Goal: Task Accomplishment & Management: Use online tool/utility

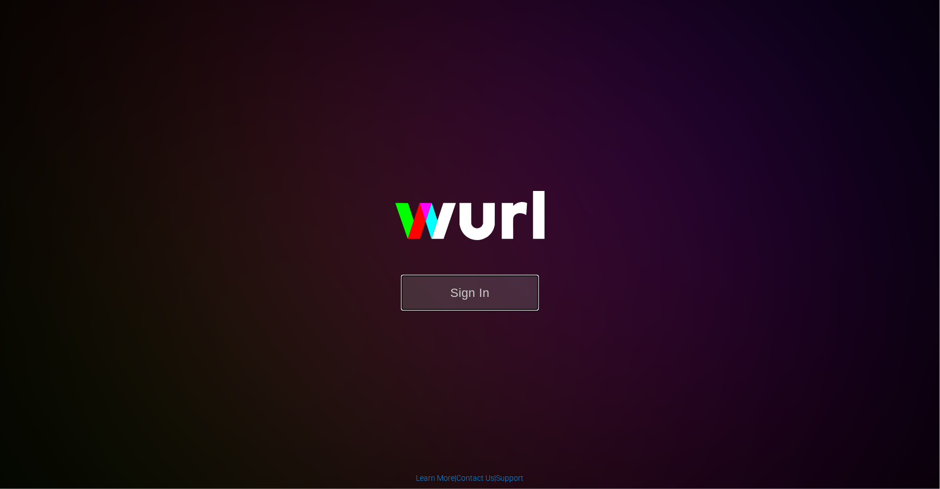
click at [472, 286] on button "Sign In" at bounding box center [470, 293] width 138 height 36
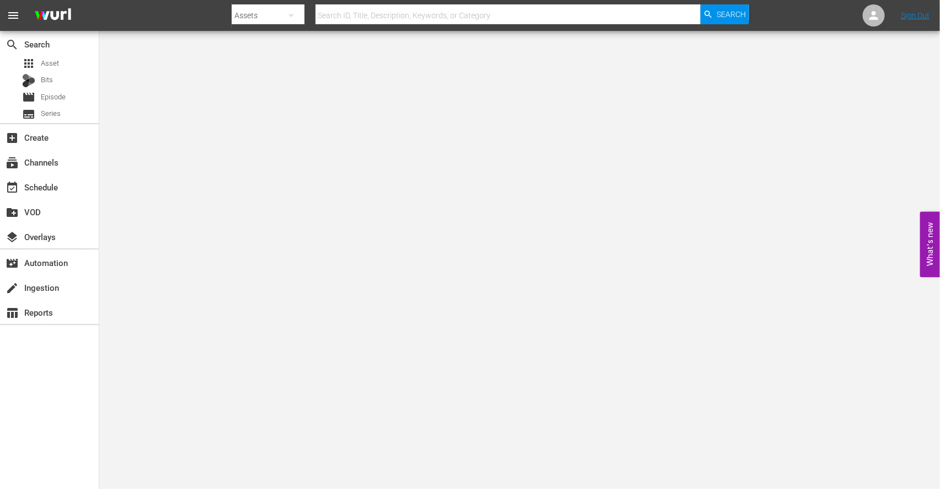
click at [520, 154] on body "menu Search By Assets Search ID, Title, Description, Keywords, or Category Sear…" at bounding box center [470, 244] width 940 height 489
click at [56, 163] on div "subscriptions Channels" at bounding box center [31, 161] width 62 height 10
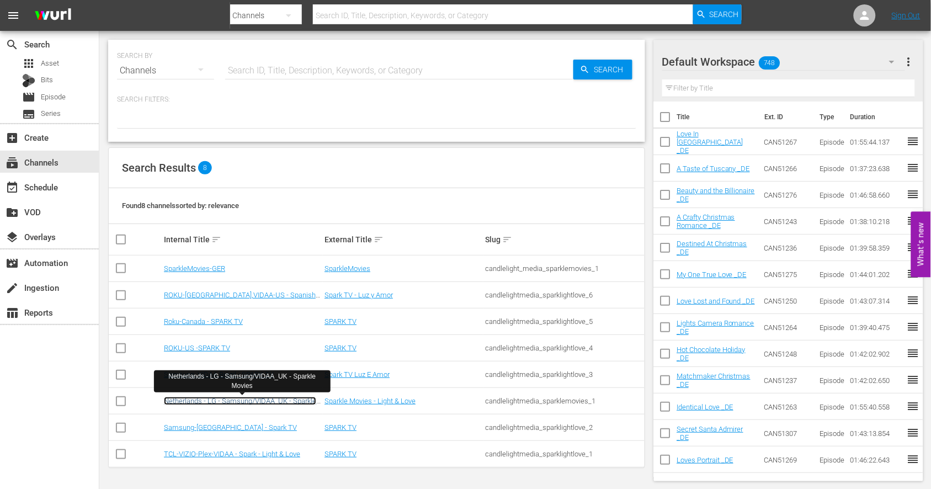
click at [255, 400] on link "Netherlands - LG - Samsung/VIDAA_UK - Sparkle Movies" at bounding box center [240, 405] width 152 height 17
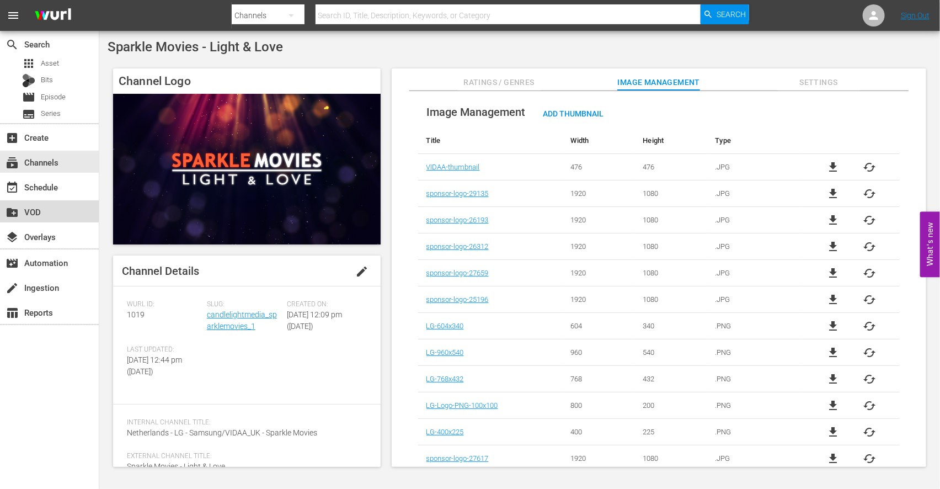
click at [34, 210] on div "create_new_folder VOD" at bounding box center [31, 210] width 62 height 10
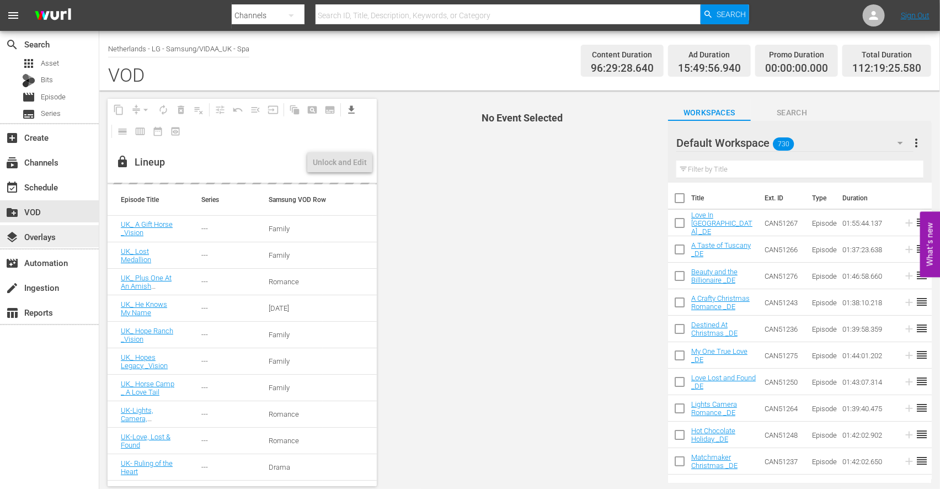
click at [58, 234] on div "layers Overlays" at bounding box center [31, 235] width 62 height 10
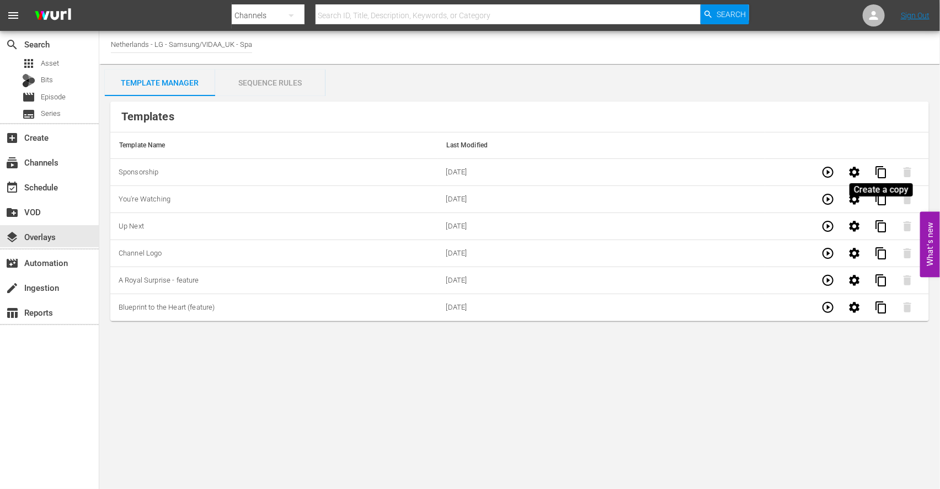
click at [881, 171] on span "content_copy" at bounding box center [880, 171] width 13 height 13
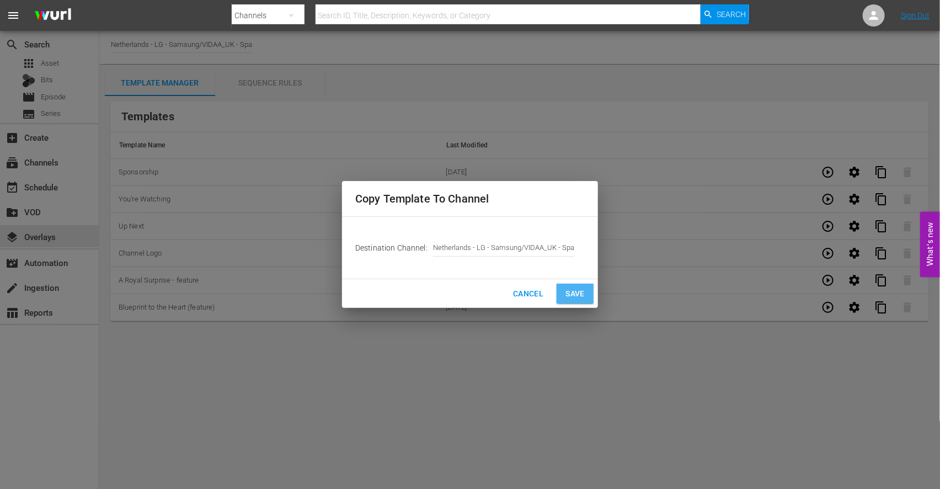
click at [582, 289] on span "Save" at bounding box center [574, 294] width 19 height 14
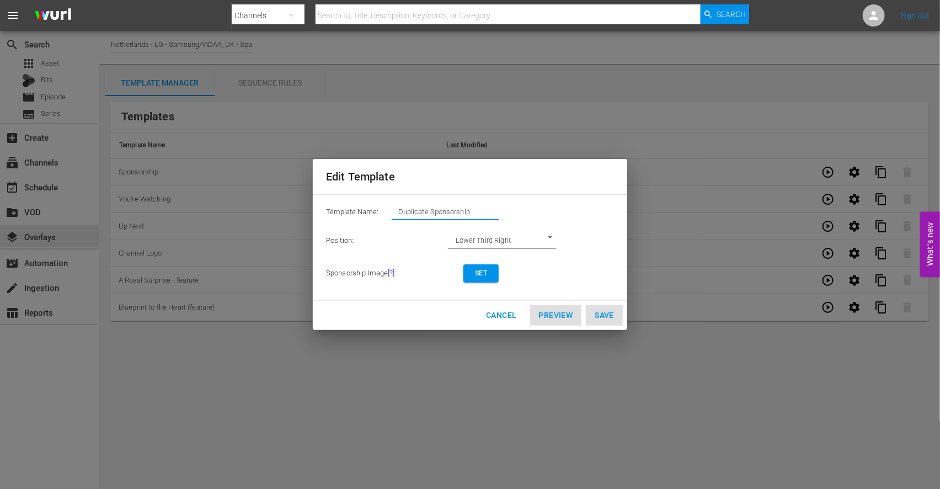
drag, startPoint x: 457, startPoint y: 212, endPoint x: 356, endPoint y: 210, distance: 100.4
click at [356, 210] on div "Template Name: Duplicate Sponsorship" at bounding box center [470, 215] width 288 height 22
click at [474, 274] on span "Set" at bounding box center [481, 274] width 18 height 12
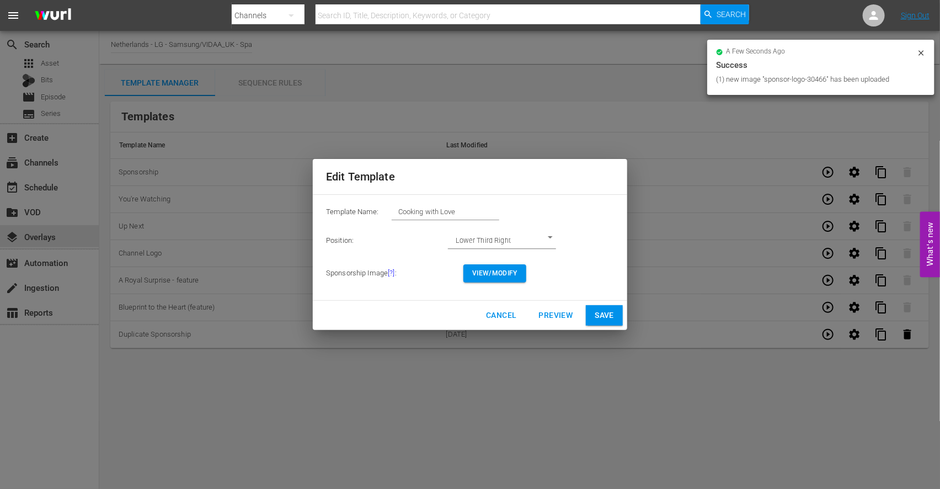
click at [499, 273] on span "View/Modify" at bounding box center [494, 274] width 45 height 12
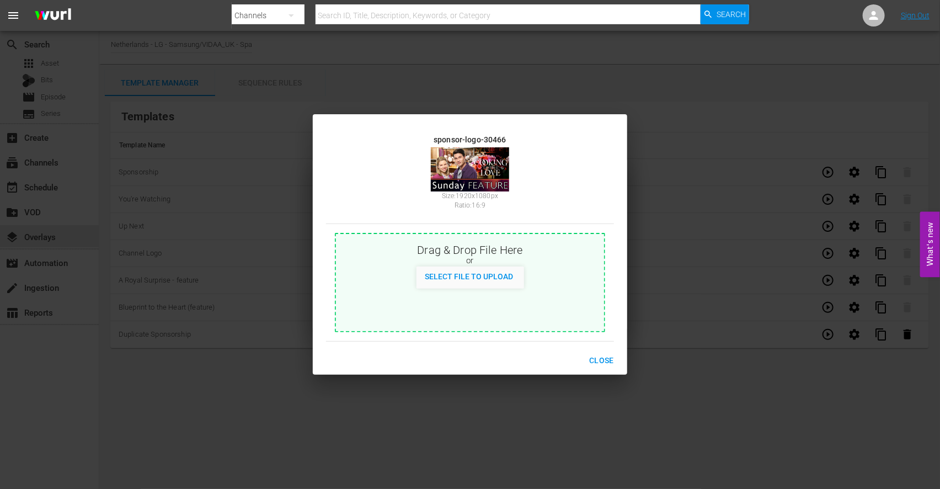
click at [605, 361] on span "Close" at bounding box center [601, 361] width 25 height 14
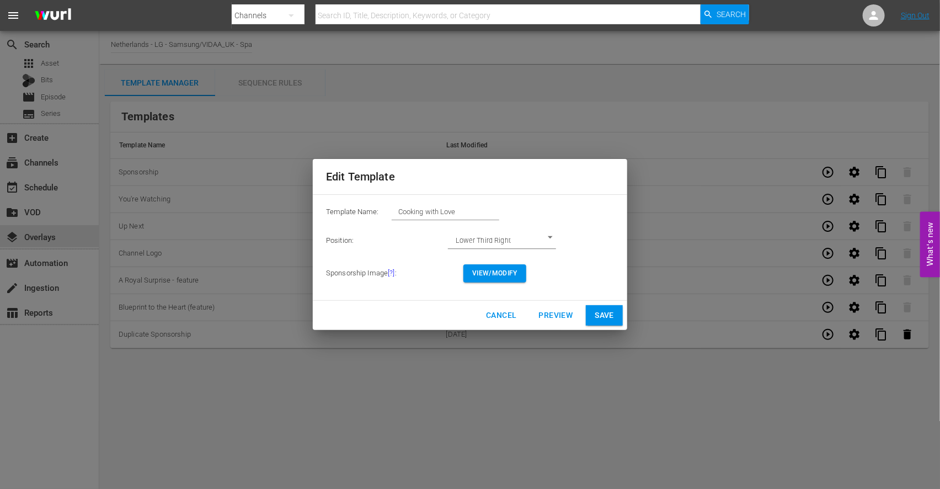
click at [602, 309] on span "Save" at bounding box center [604, 315] width 19 height 14
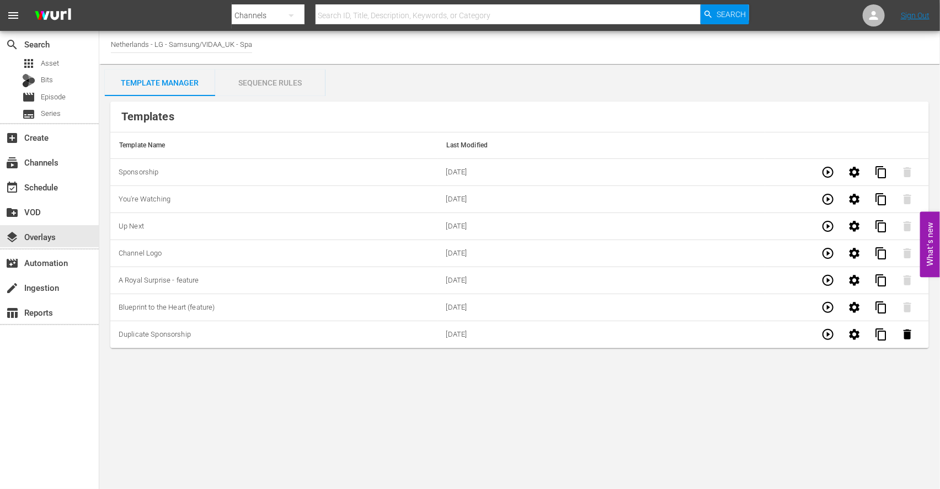
type input "Duplicate Sponsorship"
click at [851, 334] on icon "button" at bounding box center [855, 334] width 10 height 10
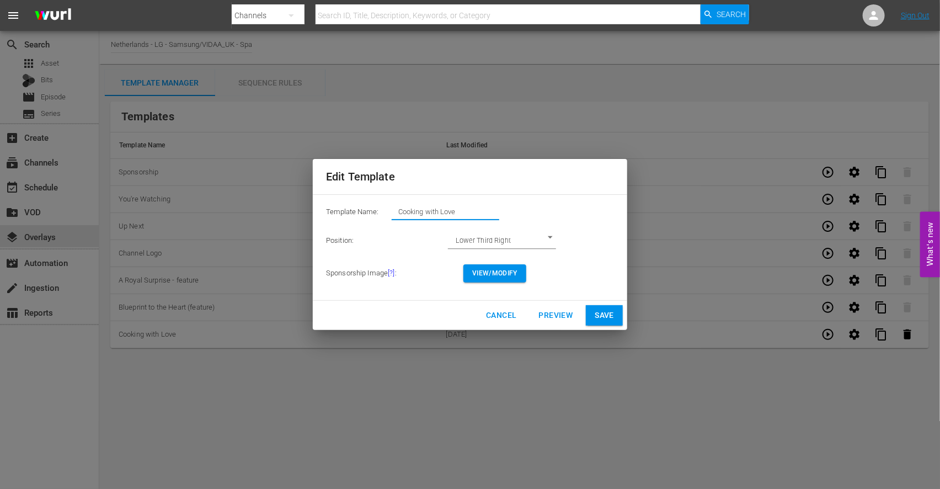
click at [472, 210] on input "Cooking with Love" at bounding box center [446, 211] width 108 height 15
click at [603, 312] on span "Save" at bounding box center [604, 315] width 19 height 14
type input "Cooking with Love"
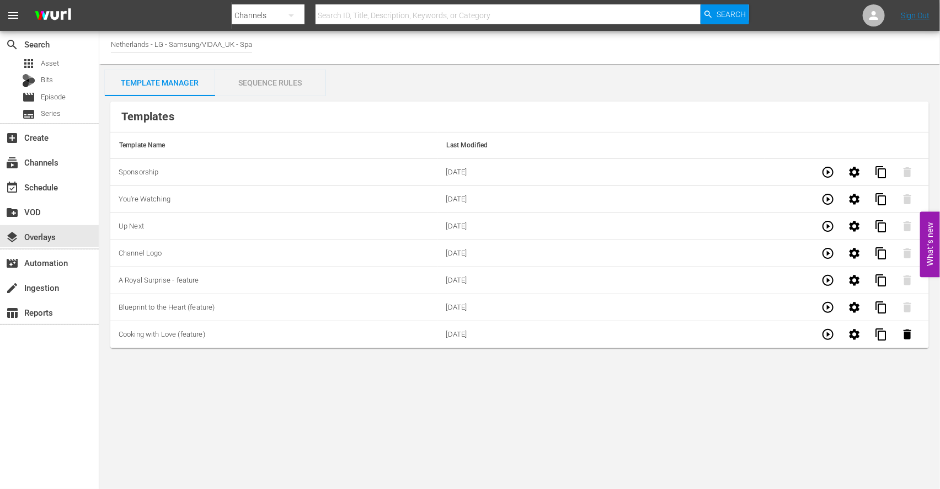
click at [263, 83] on div "Sequence Rules" at bounding box center [270, 83] width 110 height 26
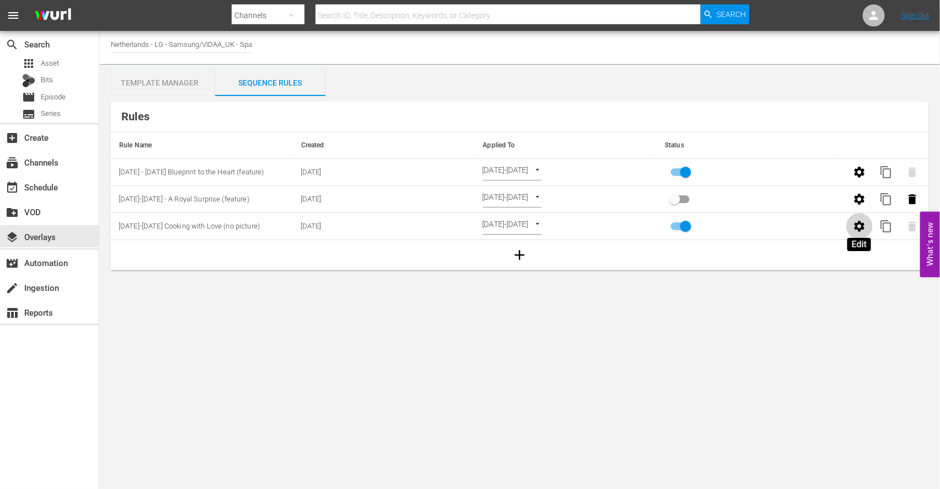
click at [861, 227] on icon "button" at bounding box center [859, 226] width 13 height 13
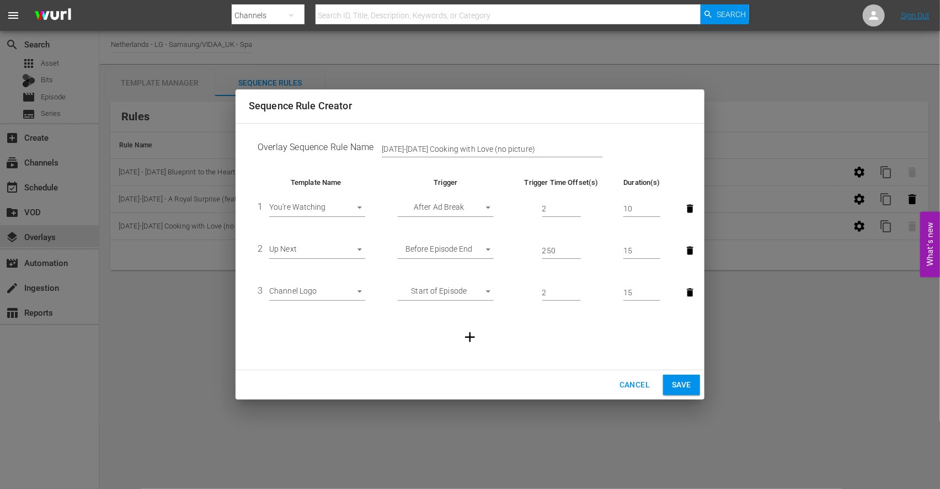
click at [626, 384] on span "Cancel" at bounding box center [634, 385] width 30 height 14
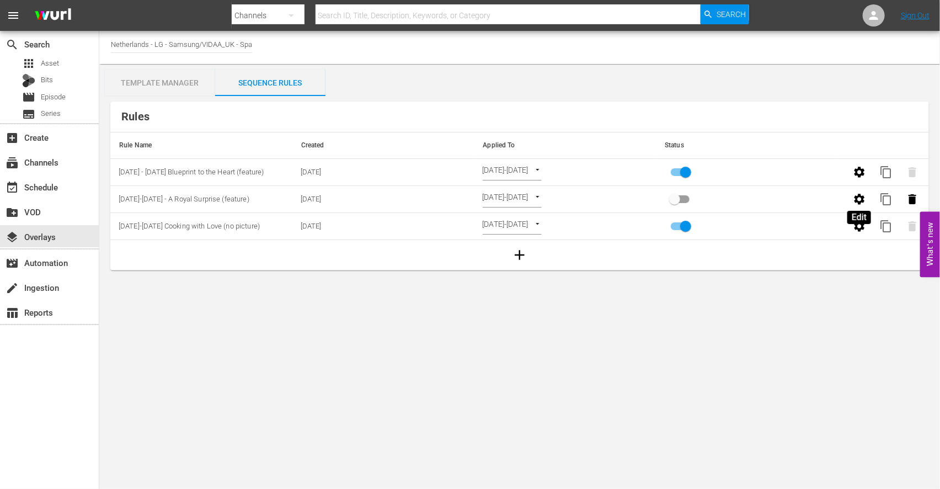
click at [857, 200] on icon "button" at bounding box center [859, 199] width 10 height 10
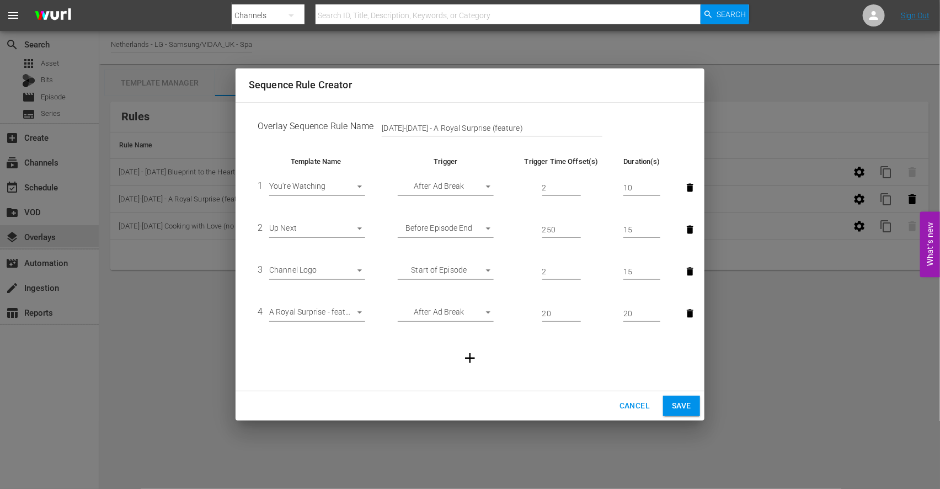
click at [669, 405] on button "Save" at bounding box center [681, 406] width 37 height 20
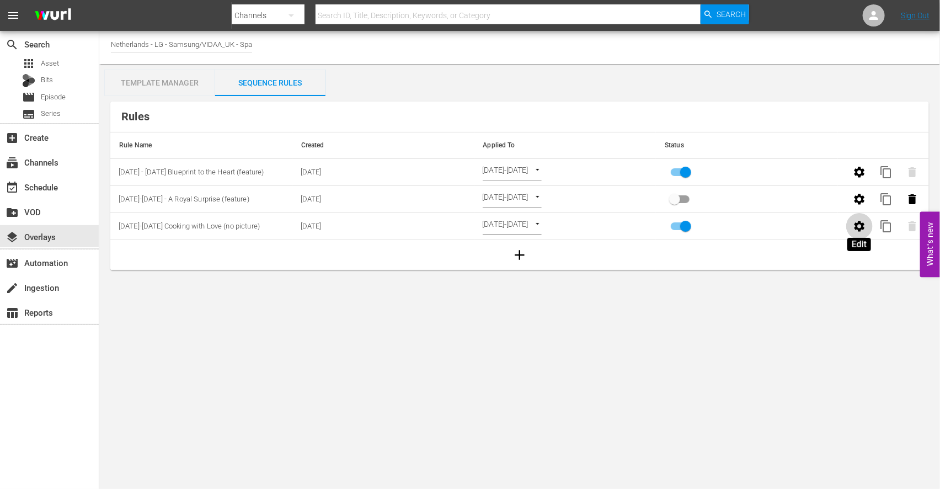
click at [858, 227] on icon "button" at bounding box center [859, 226] width 13 height 13
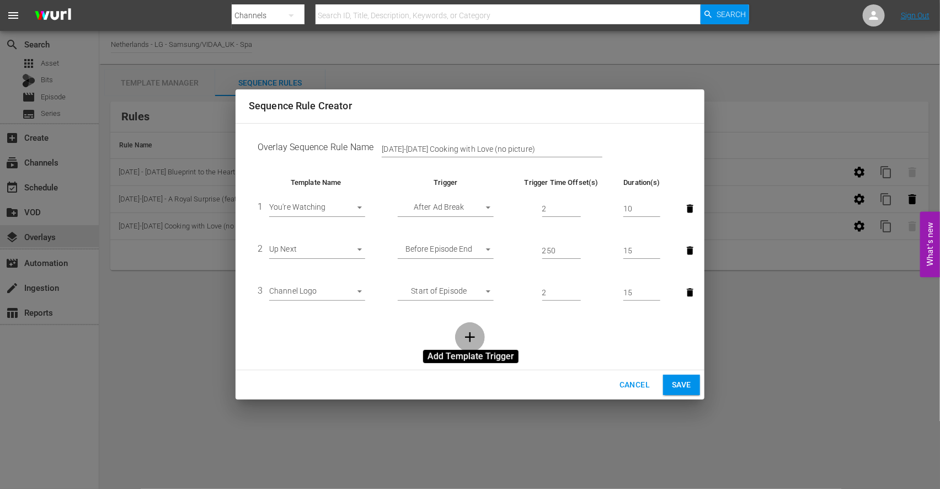
click at [469, 340] on icon "button" at bounding box center [470, 338] width 10 height 10
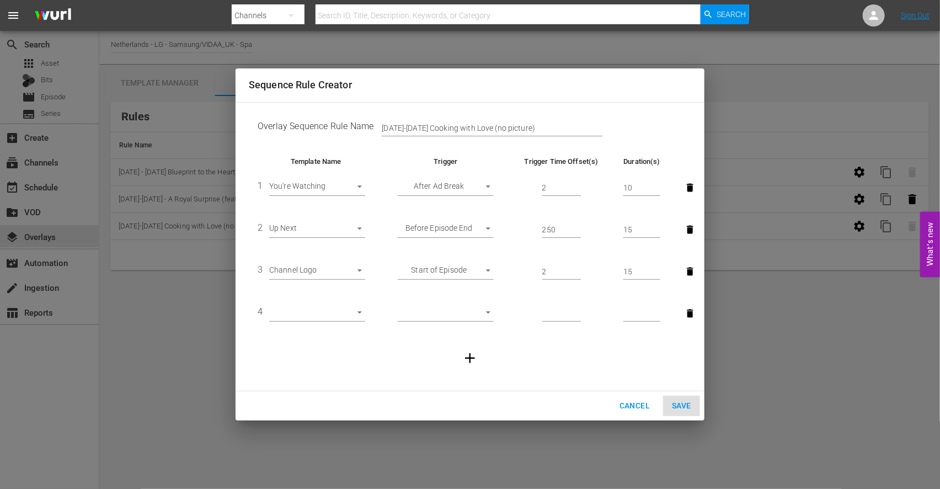
click at [356, 309] on body "menu Search By Channels Search ID, Title, Description, Keywords, or Category Se…" at bounding box center [470, 244] width 940 height 489
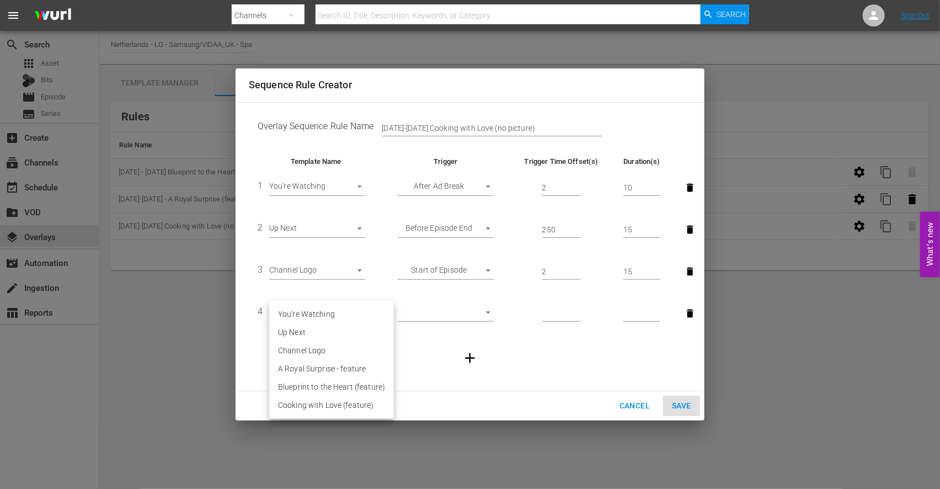
click at [352, 407] on li "Cooking with Love (feature)" at bounding box center [331, 405] width 125 height 18
type input "30466"
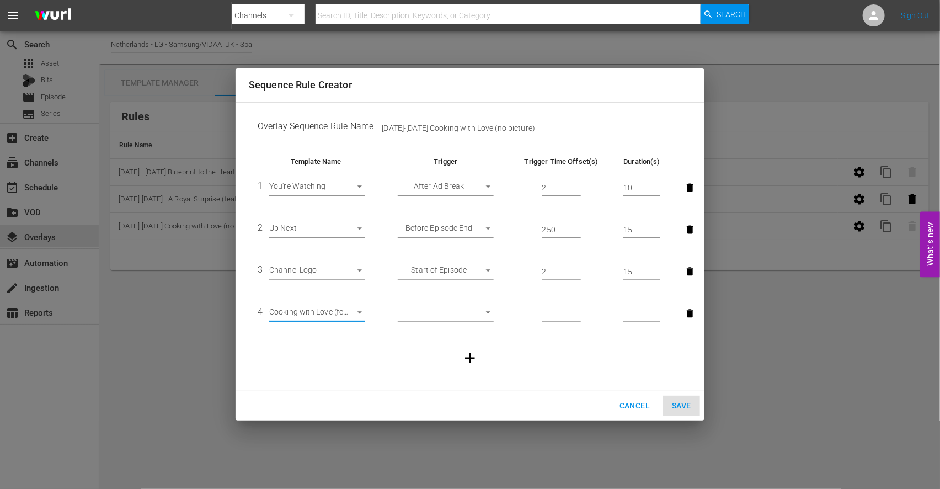
click at [486, 315] on body "menu Search By Channels Search ID, Title, Description, Keywords, or Category Se…" at bounding box center [470, 244] width 940 height 489
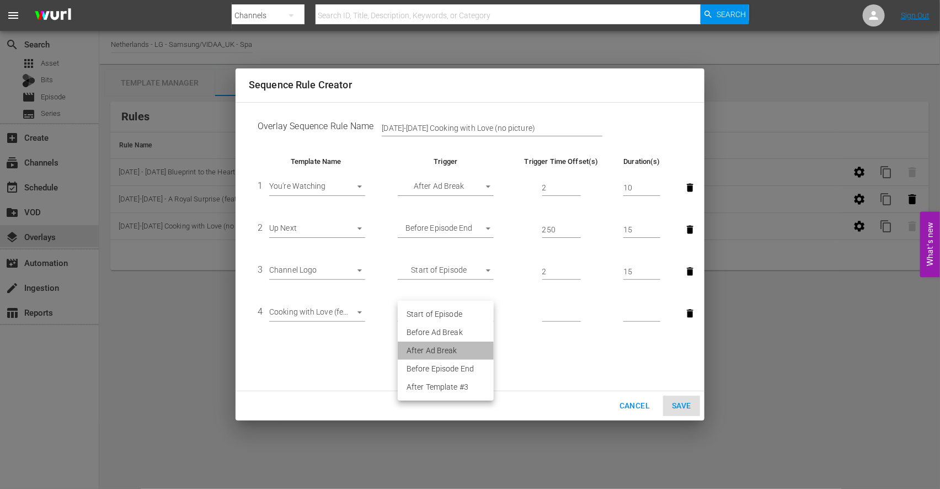
drag, startPoint x: 447, startPoint y: 346, endPoint x: 454, endPoint y: 346, distance: 7.2
click at [448, 346] on li "After Ad Break" at bounding box center [446, 350] width 96 height 18
type input "AFTER_AD_BREAK"
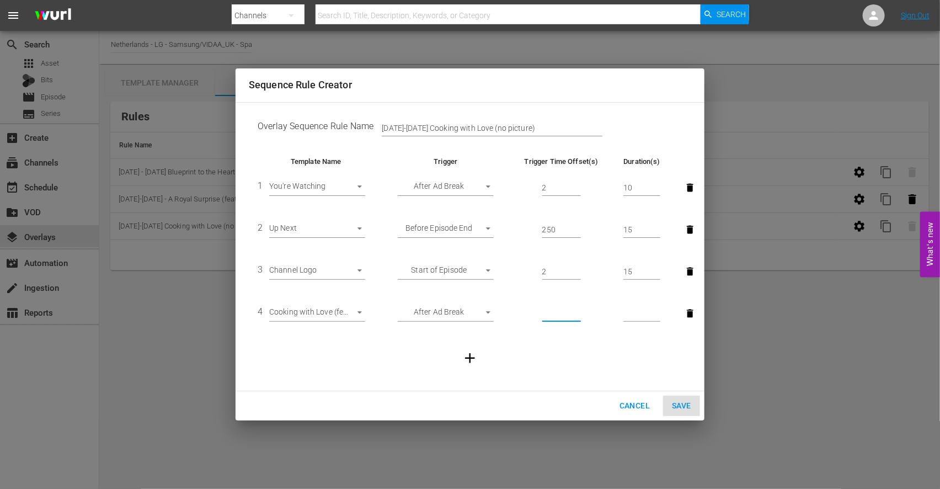
click at [562, 313] on input "number" at bounding box center [561, 314] width 39 height 17
type input "20"
click at [647, 309] on input "number" at bounding box center [641, 314] width 37 height 17
type input "20"
click at [685, 403] on span "Save" at bounding box center [681, 406] width 19 height 14
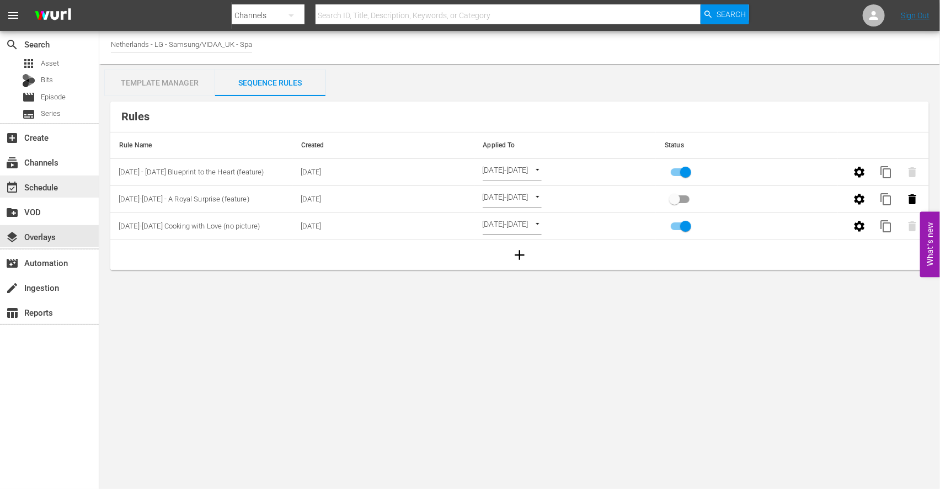
click at [43, 186] on div "event_available Schedule" at bounding box center [31, 185] width 62 height 10
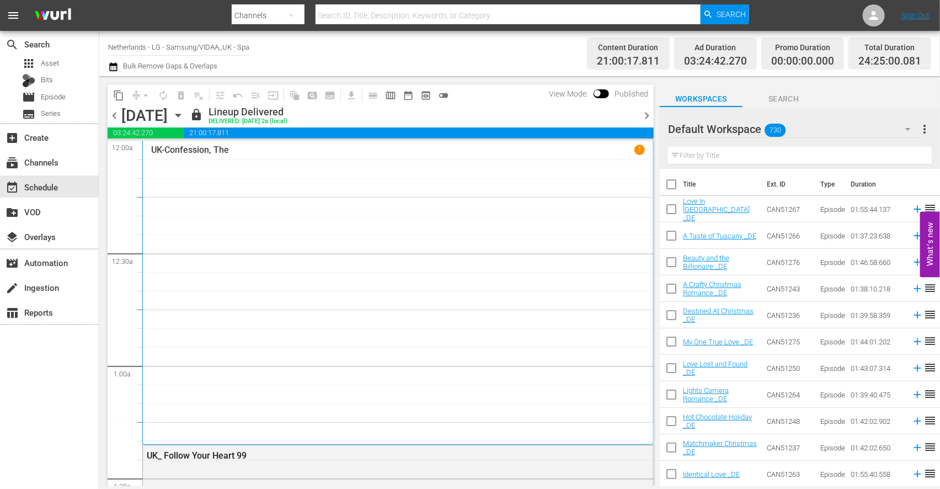
click at [184, 113] on icon "button" at bounding box center [178, 115] width 12 height 12
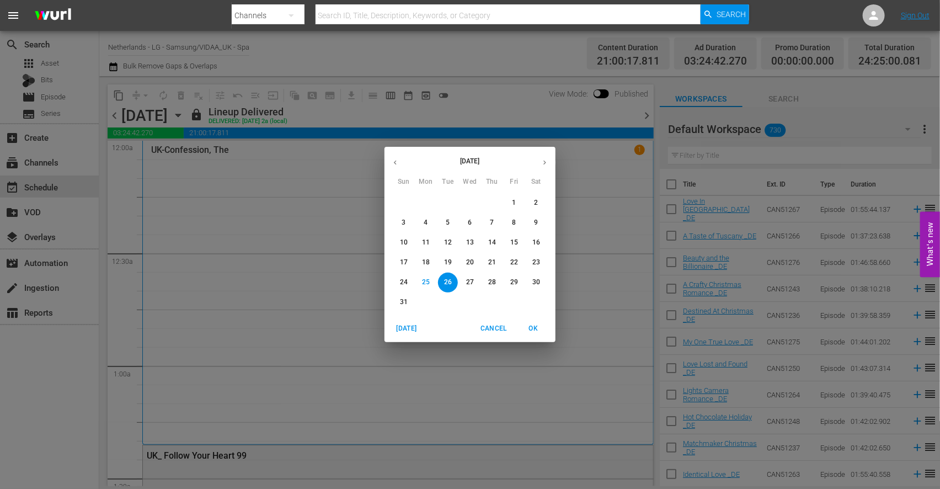
click at [466, 281] on p "27" at bounding box center [470, 281] width 8 height 9
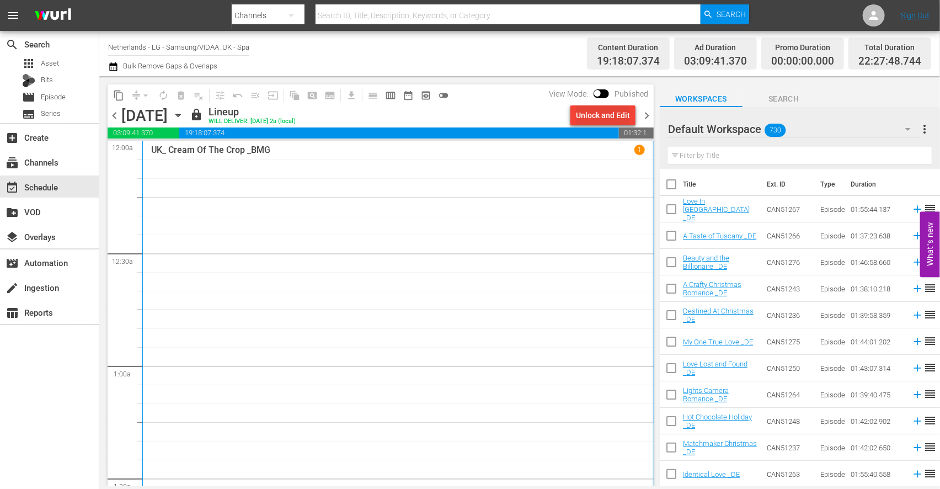
click at [586, 113] on div "Unlock and Edit" at bounding box center [603, 115] width 54 height 20
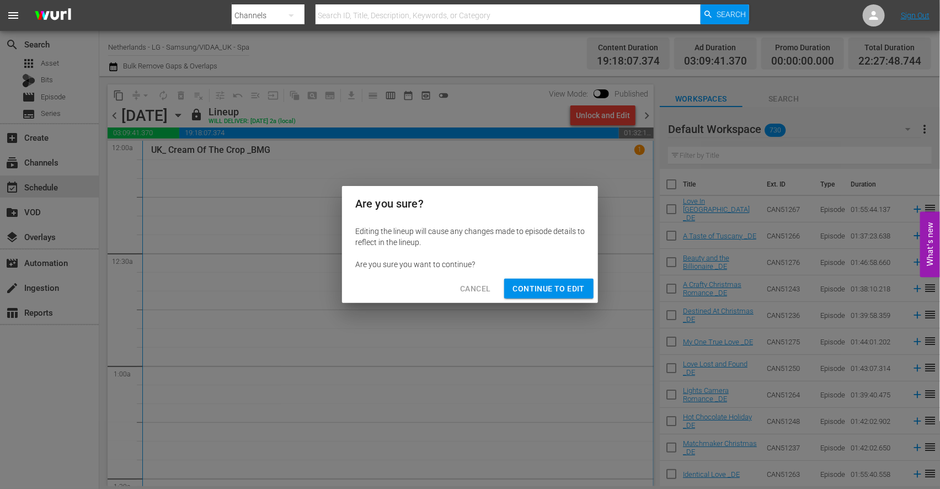
click at [541, 291] on span "Continue to Edit" at bounding box center [549, 289] width 72 height 14
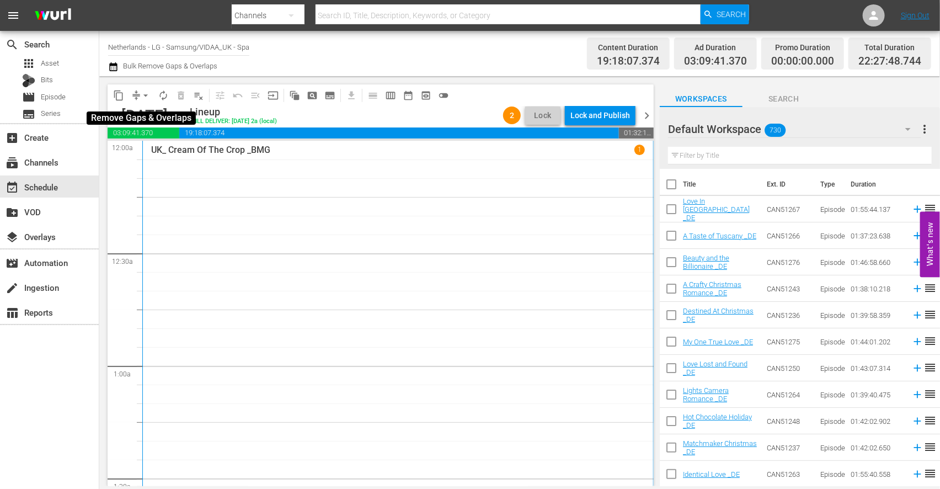
click at [145, 95] on span "arrow_drop_down" at bounding box center [145, 95] width 11 height 11
click at [156, 151] on li "Align to End of Previous Day" at bounding box center [146, 154] width 116 height 18
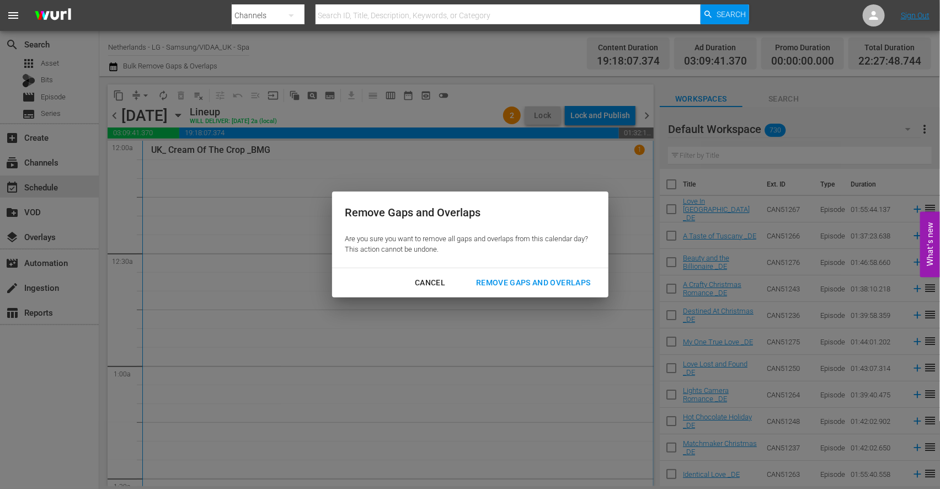
click at [560, 282] on div "Remove Gaps and Overlaps" at bounding box center [533, 283] width 132 height 14
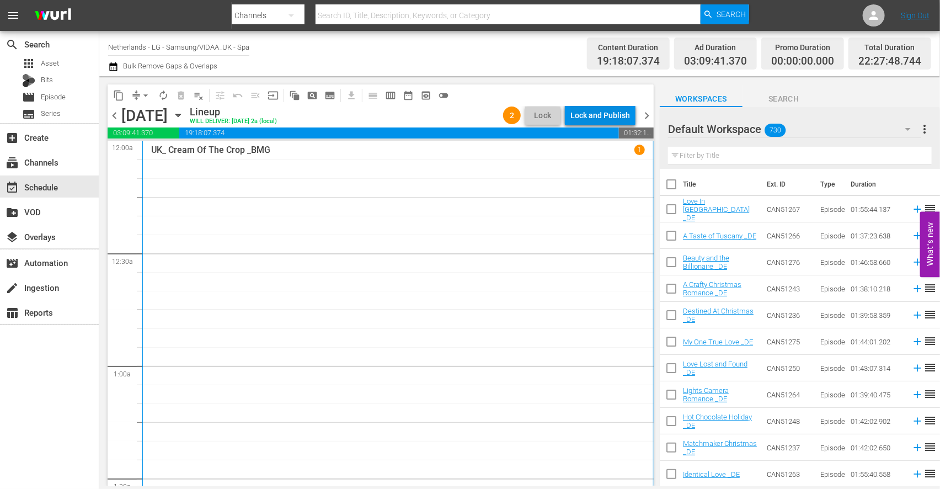
click at [595, 114] on div "Lock and Publish" at bounding box center [600, 115] width 60 height 20
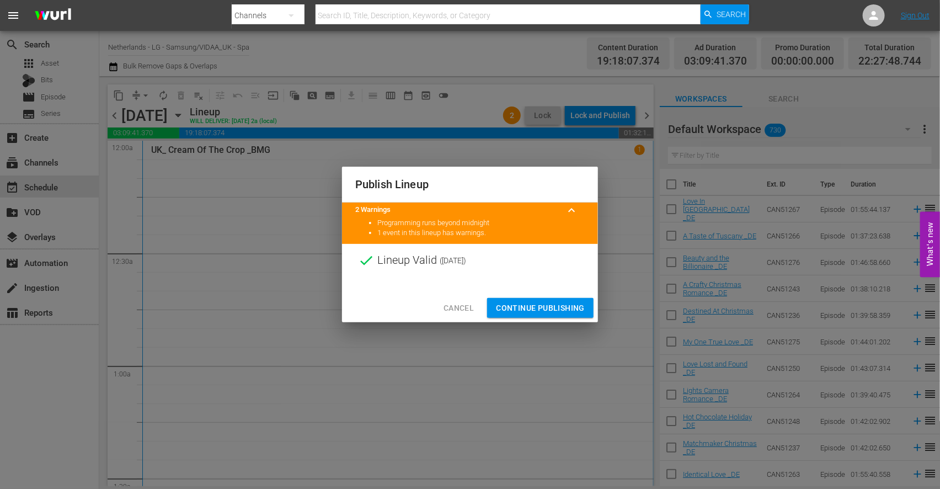
click at [525, 305] on span "Continue Publishing" at bounding box center [540, 308] width 89 height 14
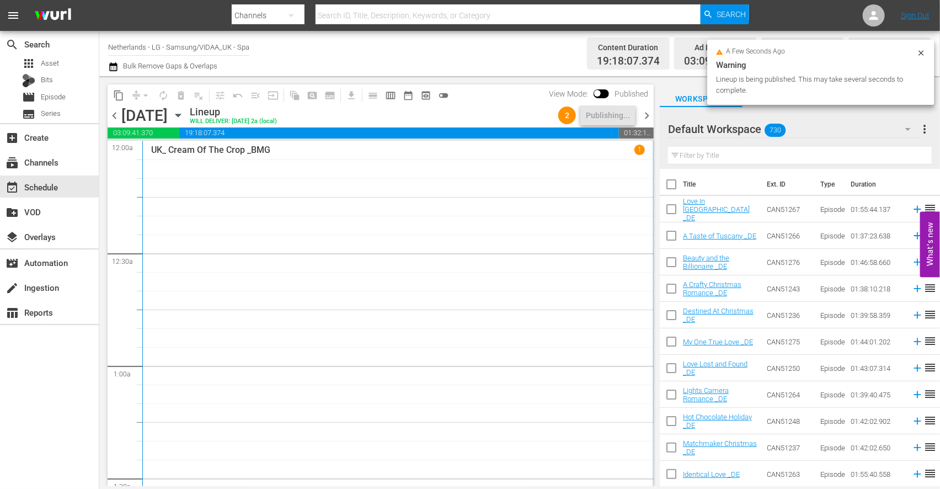
click at [180, 115] on icon "button" at bounding box center [177, 115] width 5 height 3
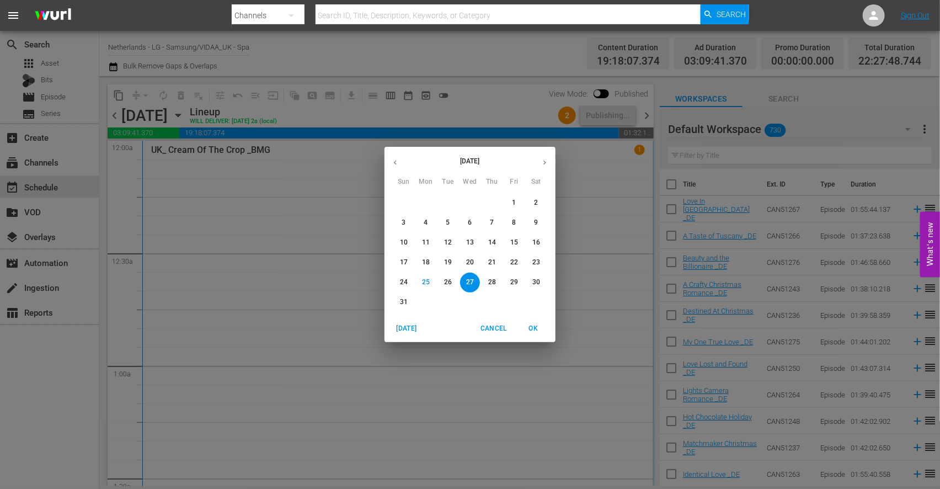
click at [491, 280] on p "28" at bounding box center [492, 281] width 8 height 9
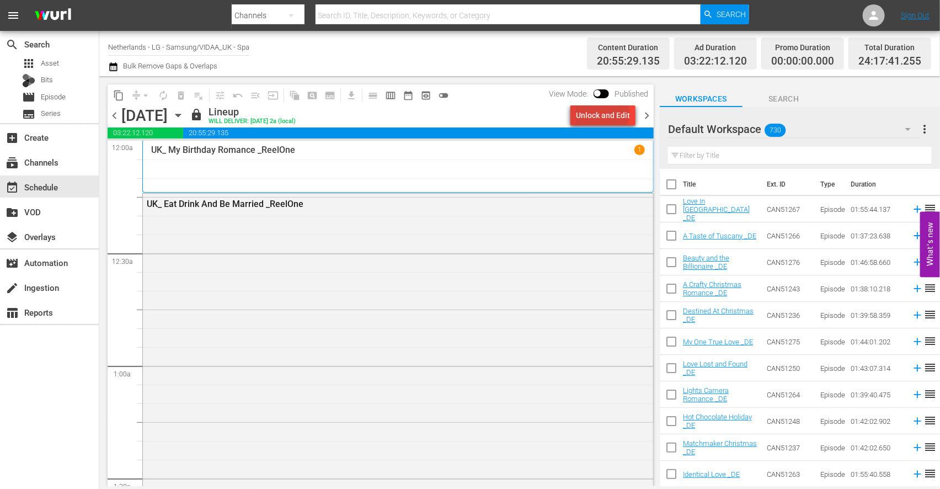
click at [605, 113] on div "Unlock and Edit" at bounding box center [603, 115] width 54 height 20
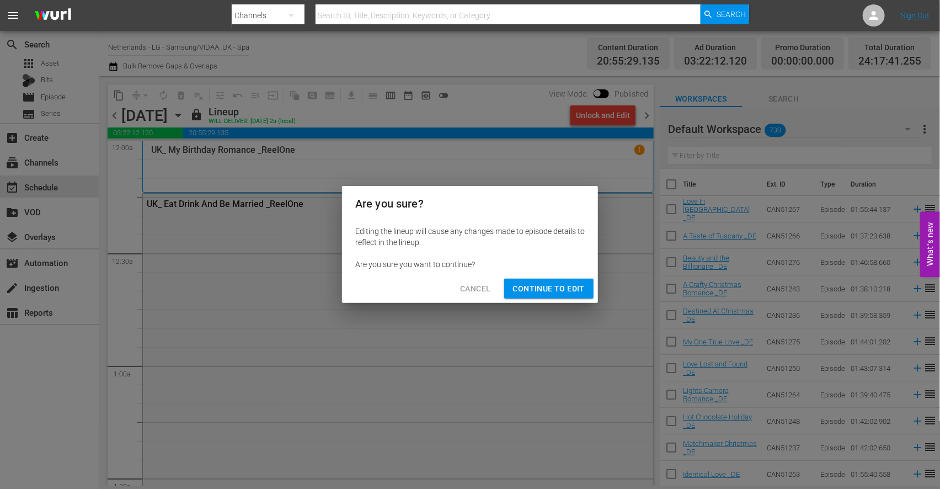
click at [552, 288] on span "Continue to Edit" at bounding box center [549, 289] width 72 height 14
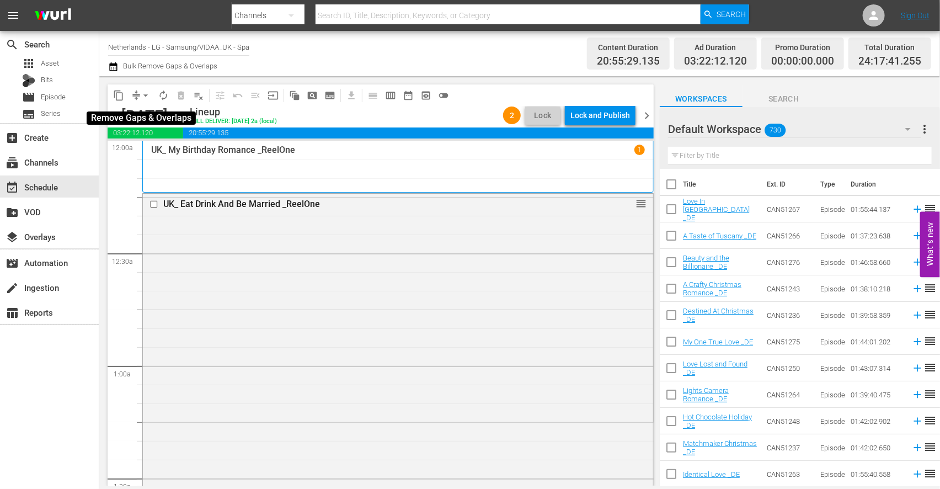
click at [147, 97] on span "arrow_drop_down" at bounding box center [145, 95] width 11 height 11
click at [158, 153] on li "Align to End of Previous Day" at bounding box center [146, 154] width 116 height 18
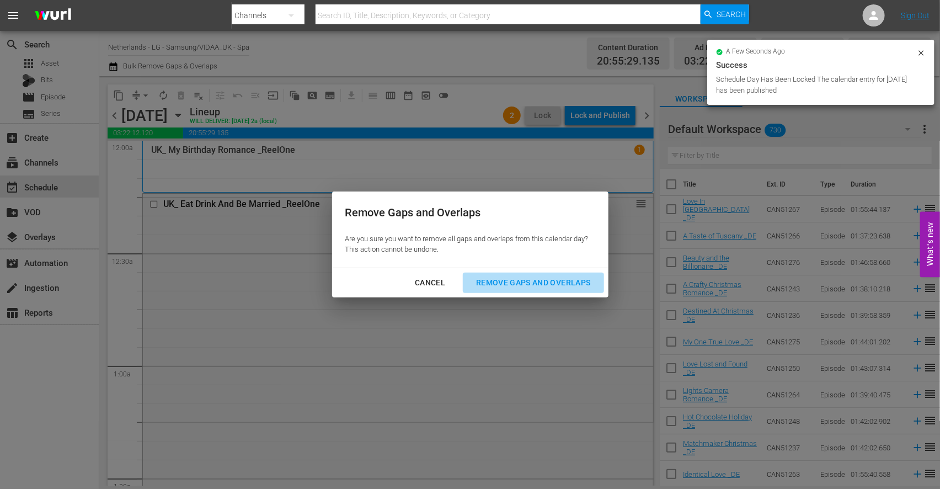
click at [552, 282] on div "Remove Gaps and Overlaps" at bounding box center [533, 283] width 132 height 14
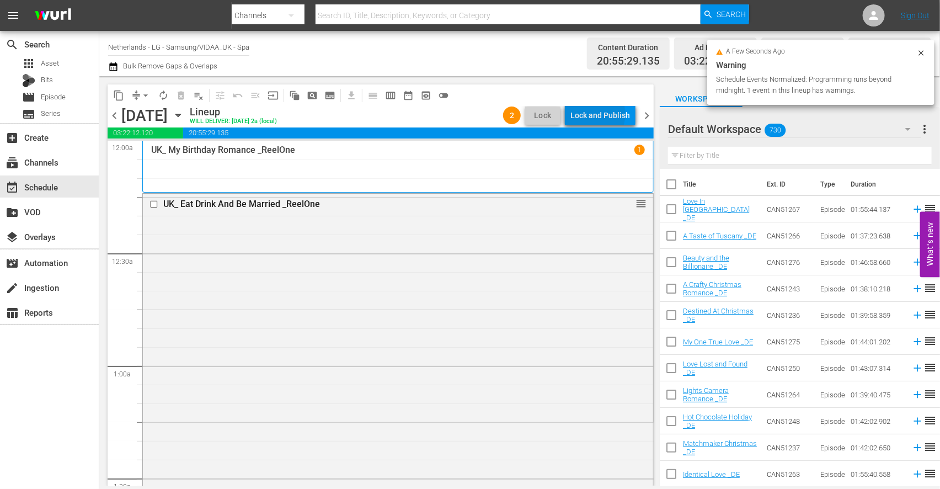
click at [597, 114] on div "Lock and Publish" at bounding box center [600, 115] width 60 height 20
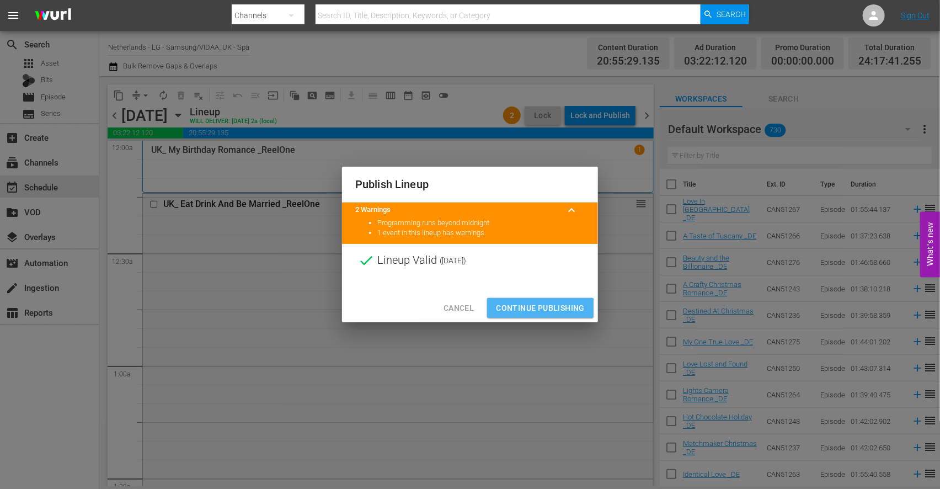
click at [534, 309] on span "Continue Publishing" at bounding box center [540, 308] width 89 height 14
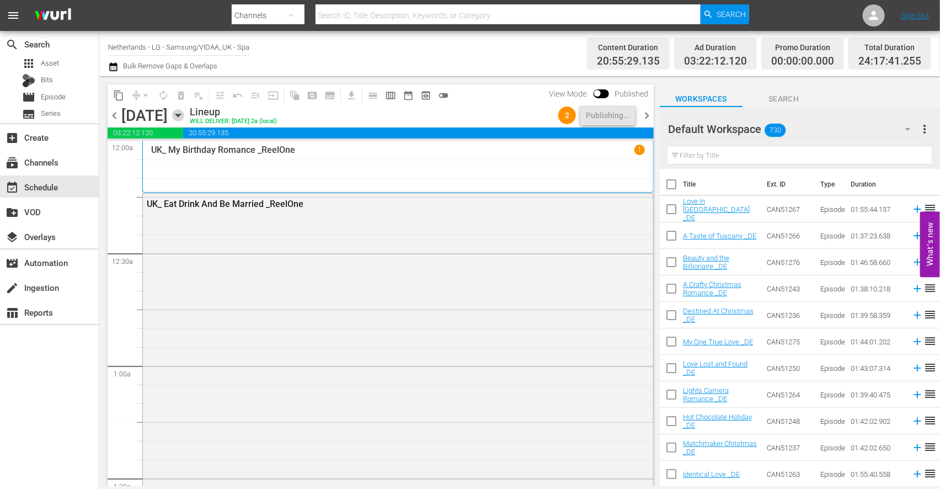
click at [180, 114] on icon "button" at bounding box center [177, 115] width 5 height 3
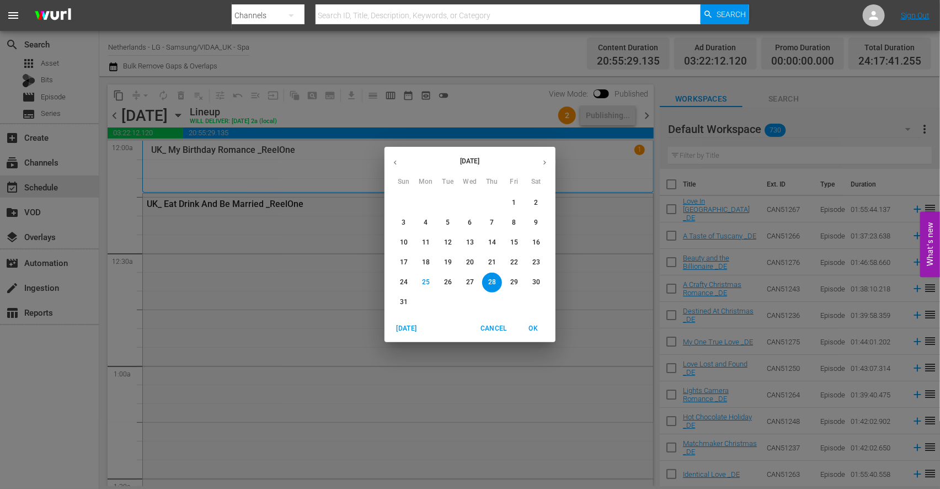
click at [517, 282] on p "29" at bounding box center [514, 281] width 8 height 9
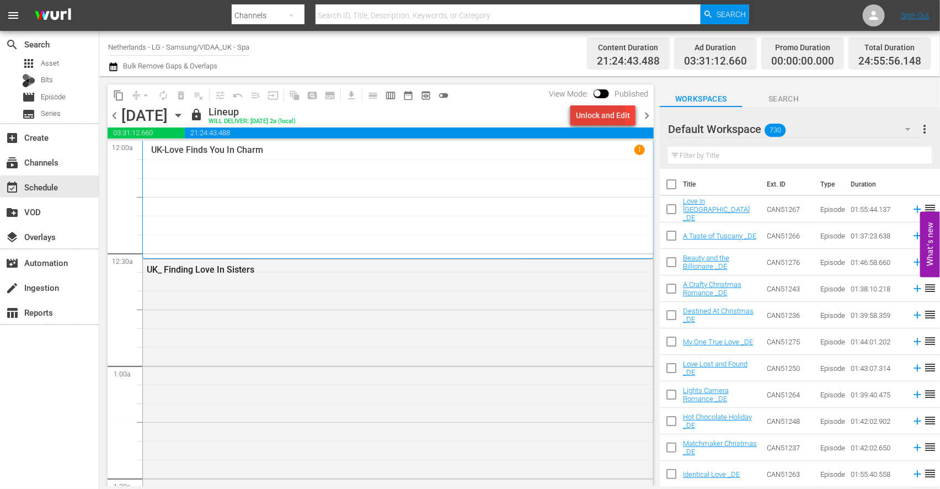
click at [597, 117] on div "Unlock and Edit" at bounding box center [603, 115] width 54 height 20
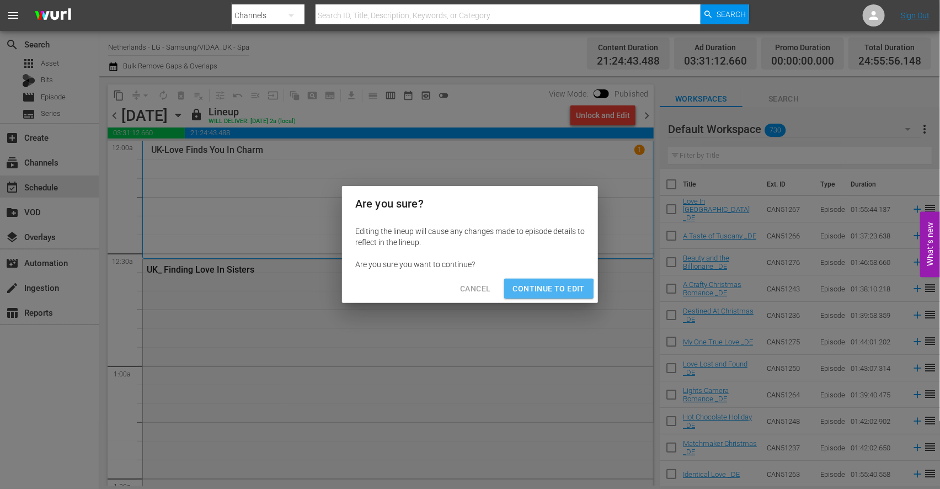
drag, startPoint x: 541, startPoint y: 290, endPoint x: 497, endPoint y: 285, distance: 44.4
click at [541, 290] on span "Continue to Edit" at bounding box center [549, 289] width 72 height 14
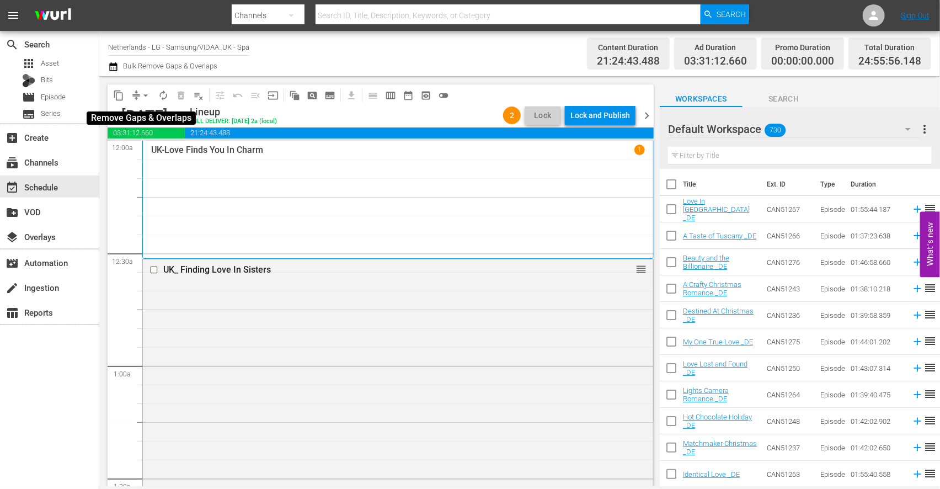
click at [145, 95] on span "arrow_drop_down" at bounding box center [145, 95] width 11 height 11
click at [152, 155] on li "Align to End of Previous Day" at bounding box center [146, 154] width 116 height 18
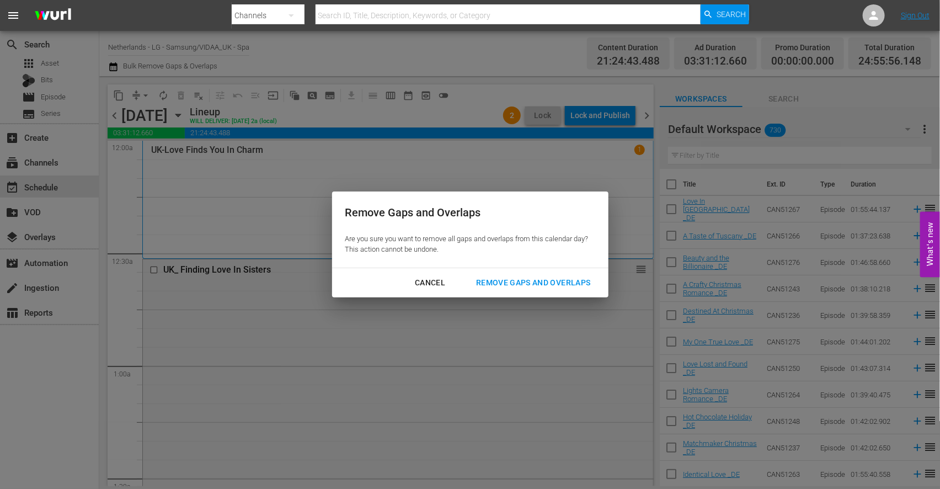
click at [565, 282] on div "Remove Gaps and Overlaps" at bounding box center [533, 283] width 132 height 14
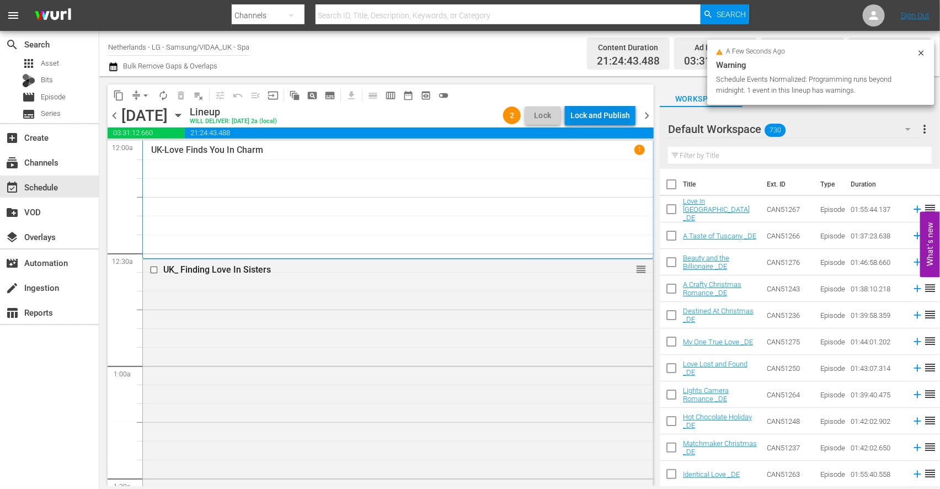
click at [587, 112] on div "Lock and Publish" at bounding box center [600, 115] width 60 height 20
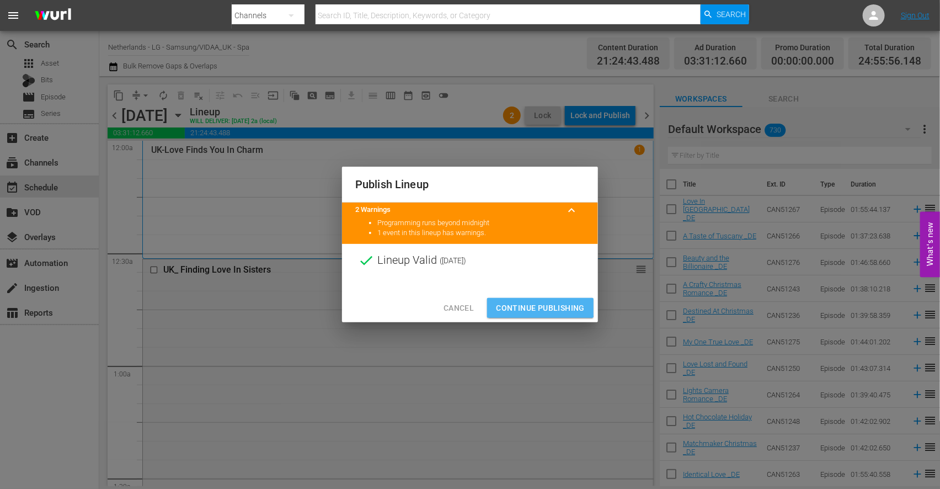
click at [538, 304] on span "Continue Publishing" at bounding box center [540, 308] width 89 height 14
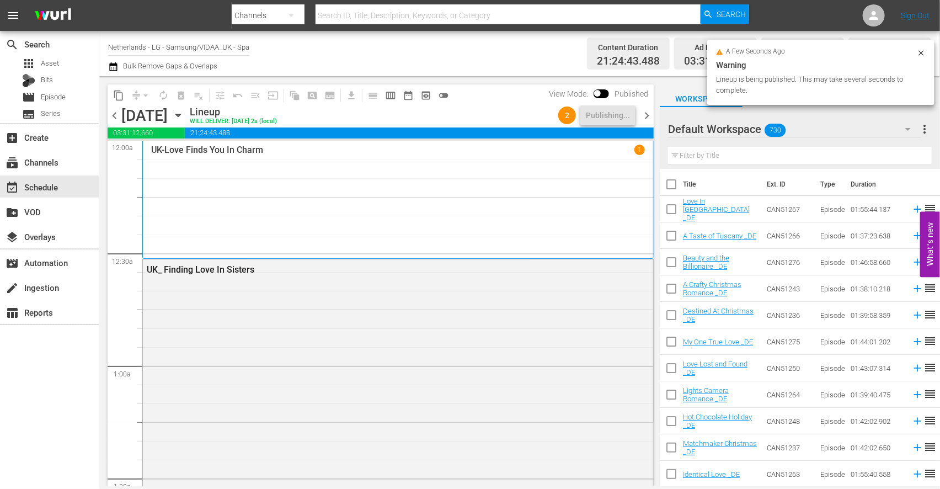
click at [180, 114] on icon "button" at bounding box center [177, 115] width 5 height 3
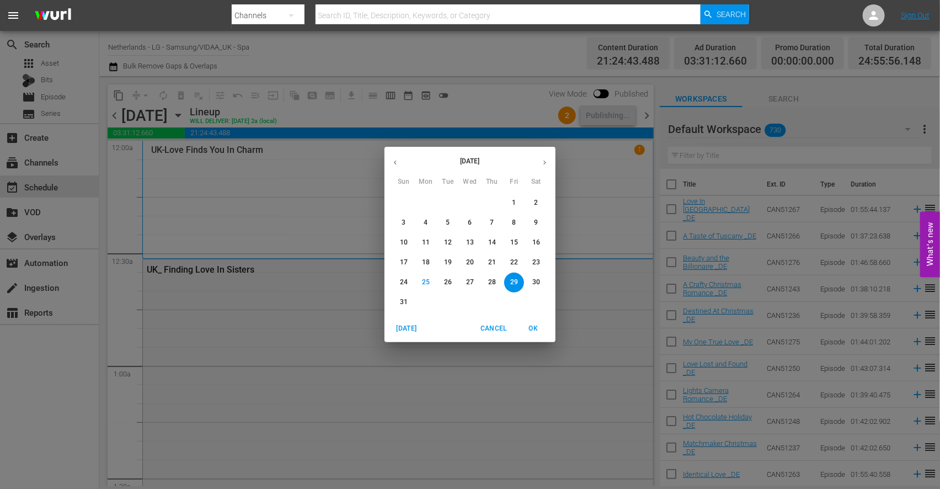
click at [532, 279] on p "30" at bounding box center [536, 281] width 8 height 9
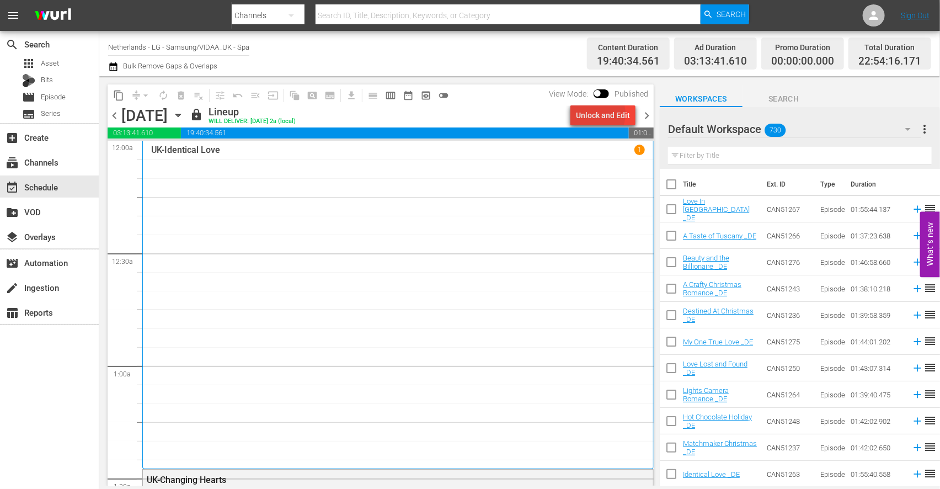
click at [592, 114] on div "Unlock and Edit" at bounding box center [603, 115] width 54 height 20
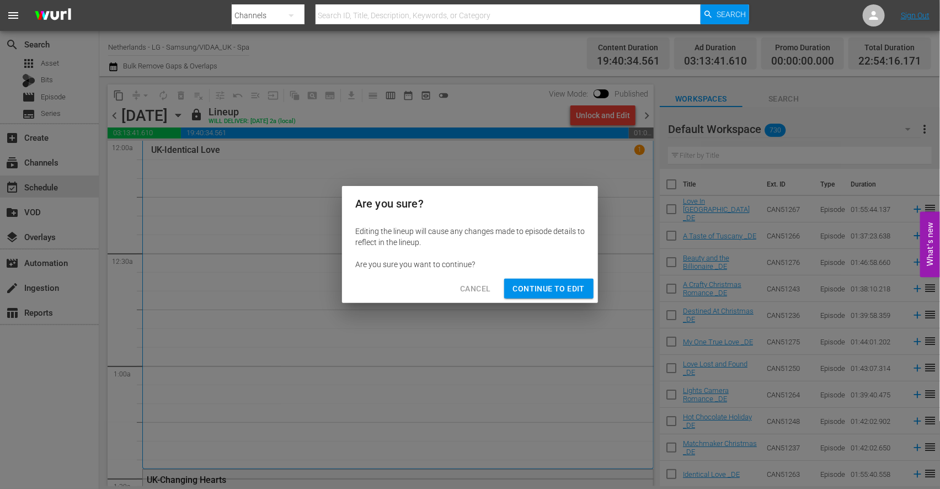
click at [557, 290] on span "Continue to Edit" at bounding box center [549, 289] width 72 height 14
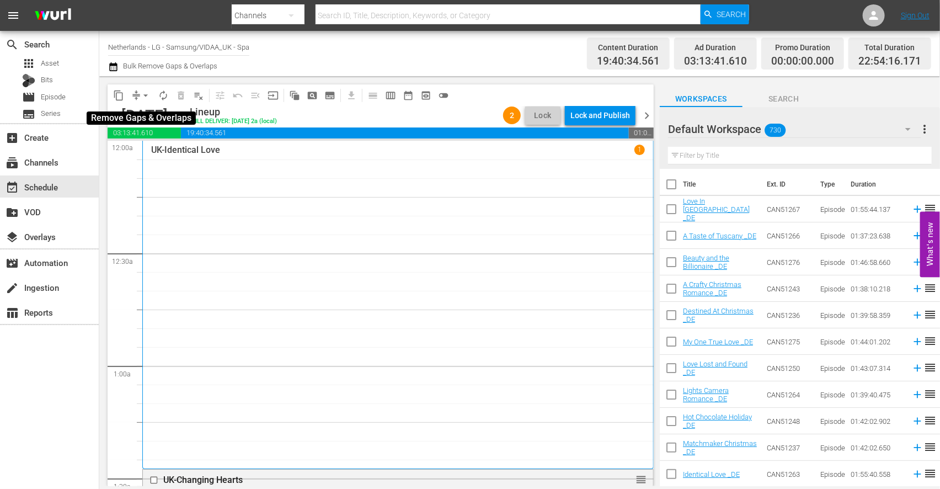
click at [146, 97] on span "arrow_drop_down" at bounding box center [145, 95] width 11 height 11
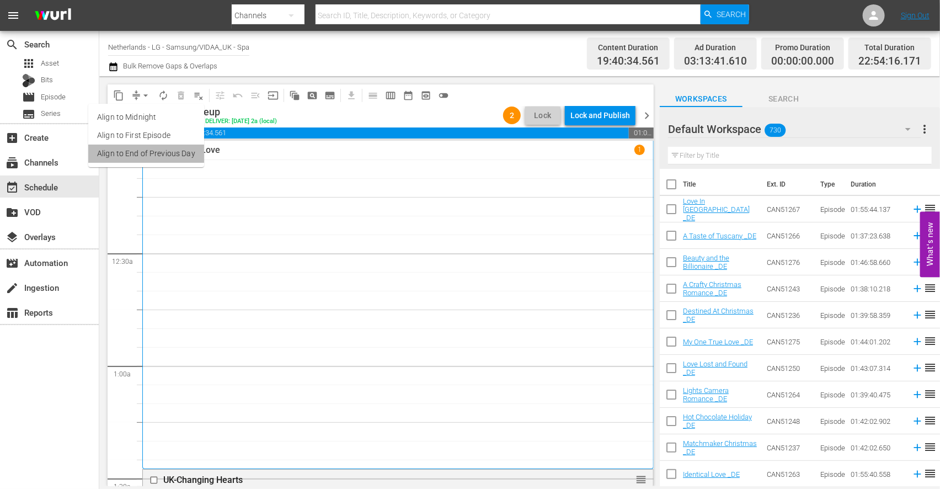
click at [155, 152] on li "Align to End of Previous Day" at bounding box center [146, 154] width 116 height 18
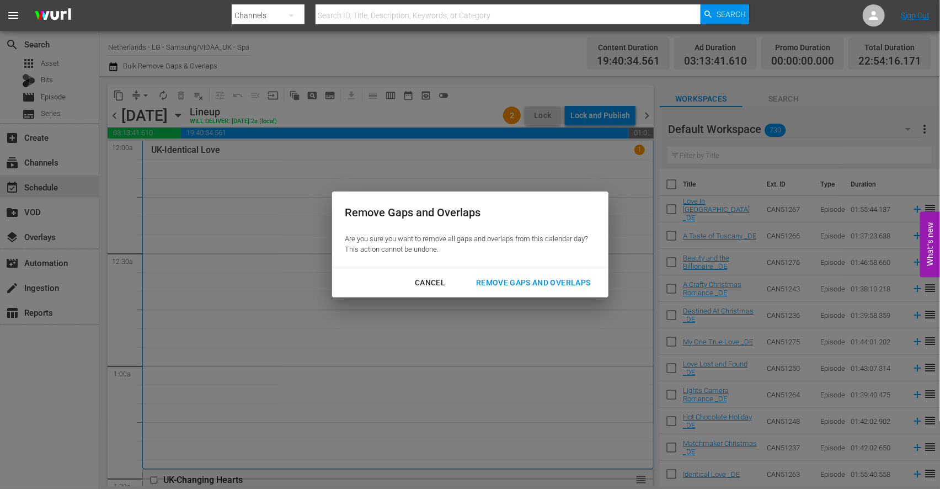
click at [547, 280] on div "Remove Gaps and Overlaps" at bounding box center [533, 283] width 132 height 14
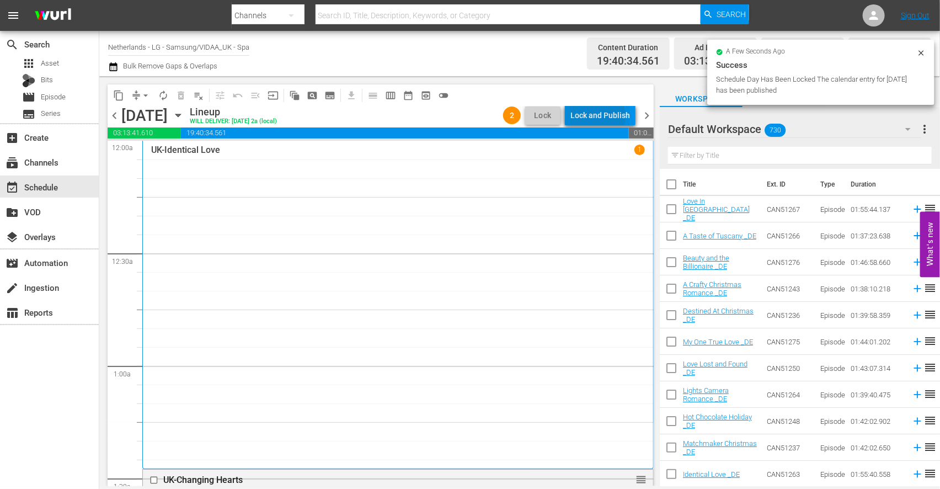
click at [598, 116] on div "Lock and Publish" at bounding box center [600, 115] width 60 height 20
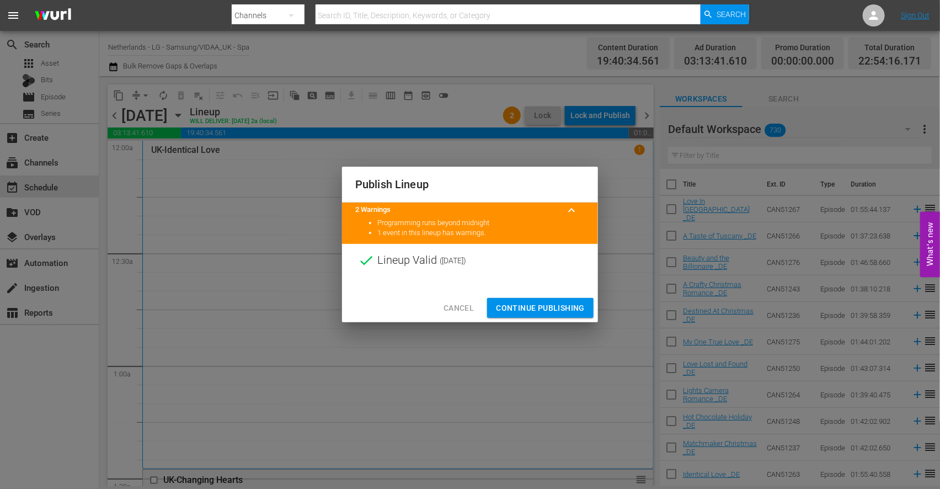
drag, startPoint x: 537, startPoint y: 306, endPoint x: 522, endPoint y: 303, distance: 14.5
click at [537, 306] on span "Continue Publishing" at bounding box center [540, 308] width 89 height 14
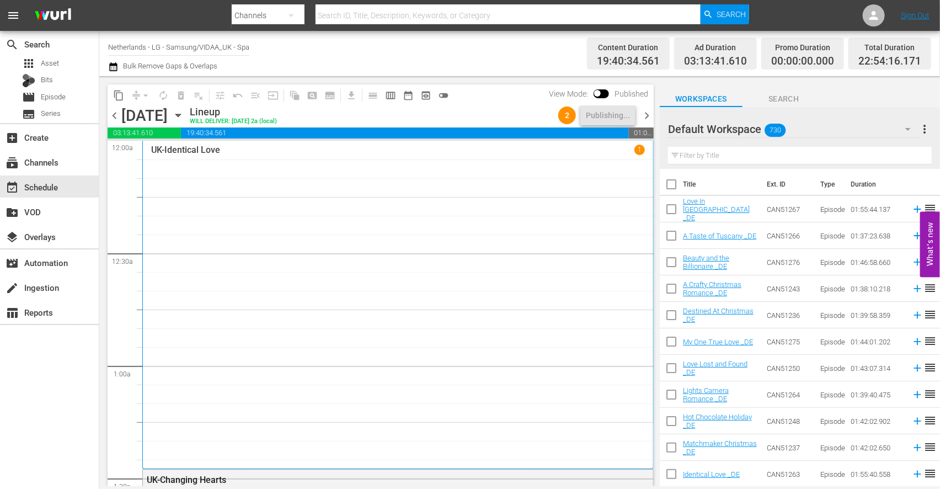
click at [180, 115] on icon "button" at bounding box center [177, 115] width 5 height 3
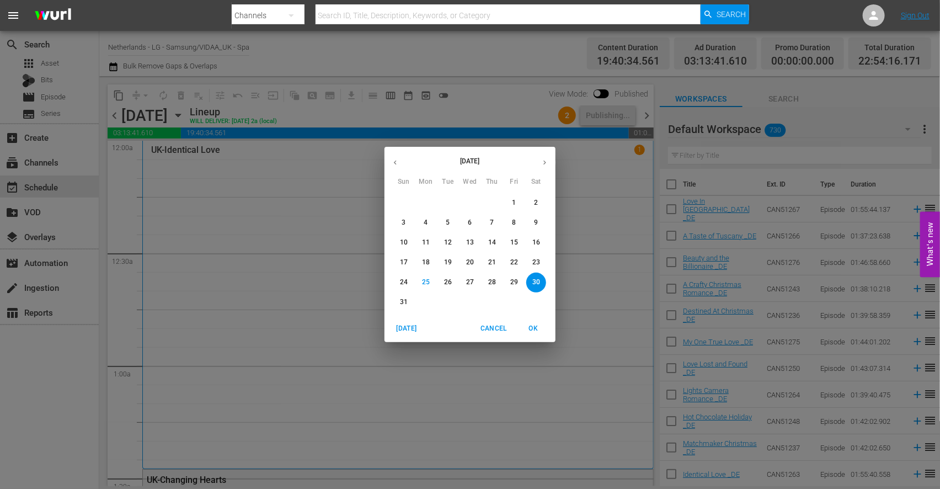
click at [405, 303] on p "31" at bounding box center [404, 301] width 8 height 9
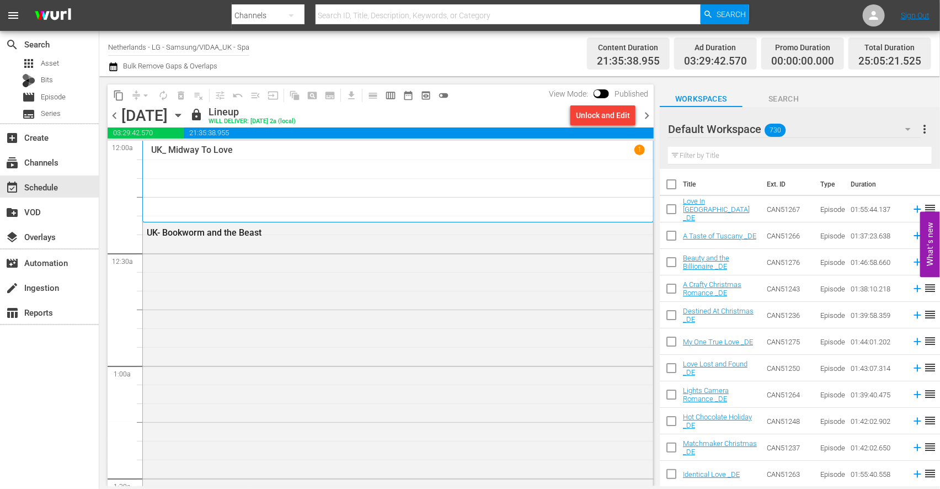
click at [593, 113] on div "Unlock and Edit" at bounding box center [603, 115] width 54 height 20
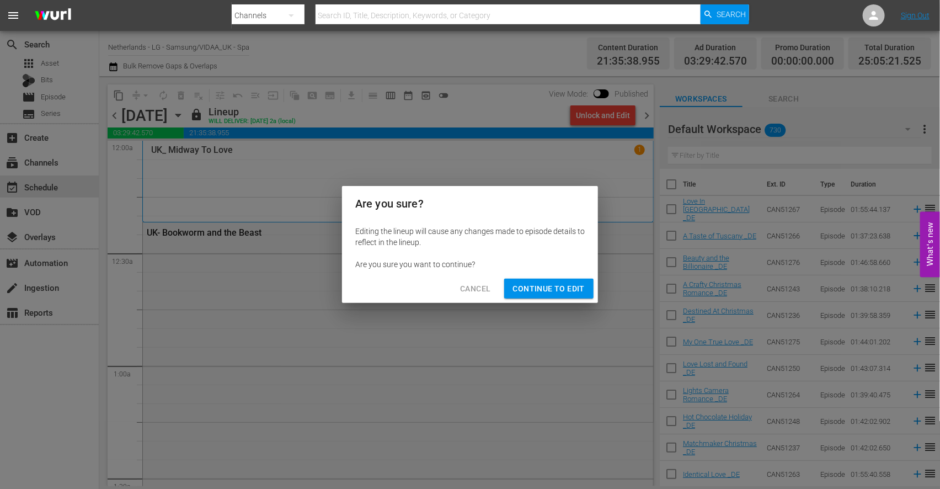
click at [544, 285] on span "Continue to Edit" at bounding box center [549, 289] width 72 height 14
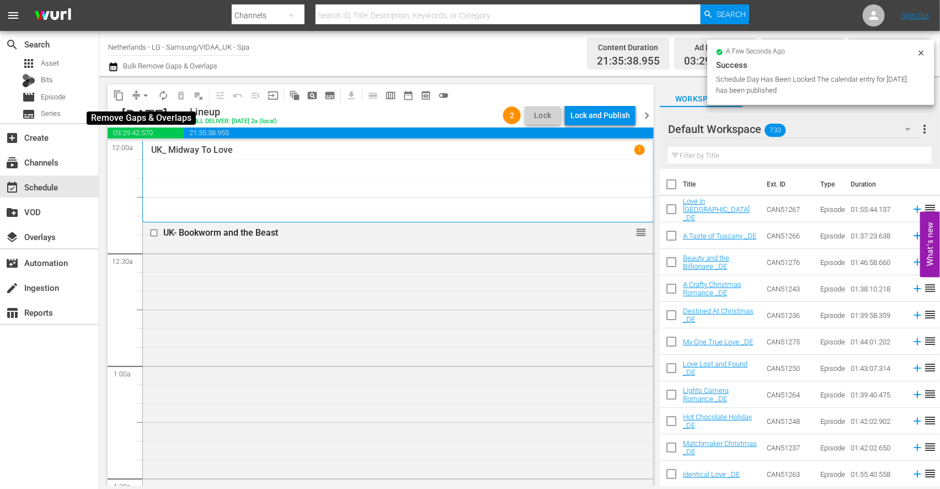
click at [144, 95] on span "arrow_drop_down" at bounding box center [145, 95] width 11 height 11
click at [144, 147] on li "Align to End of Previous Day" at bounding box center [146, 154] width 116 height 18
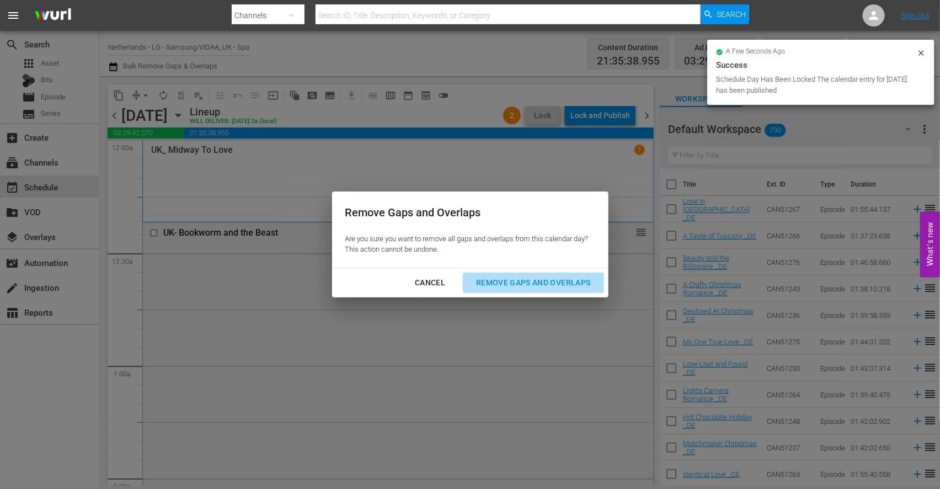
click at [519, 279] on div "Remove Gaps and Overlaps" at bounding box center [533, 283] width 132 height 14
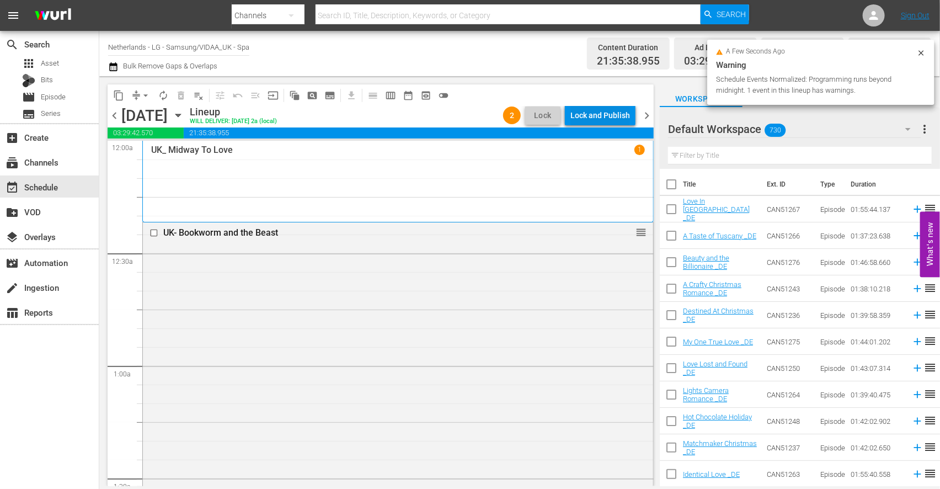
click at [591, 116] on div "Lock and Publish" at bounding box center [600, 115] width 60 height 20
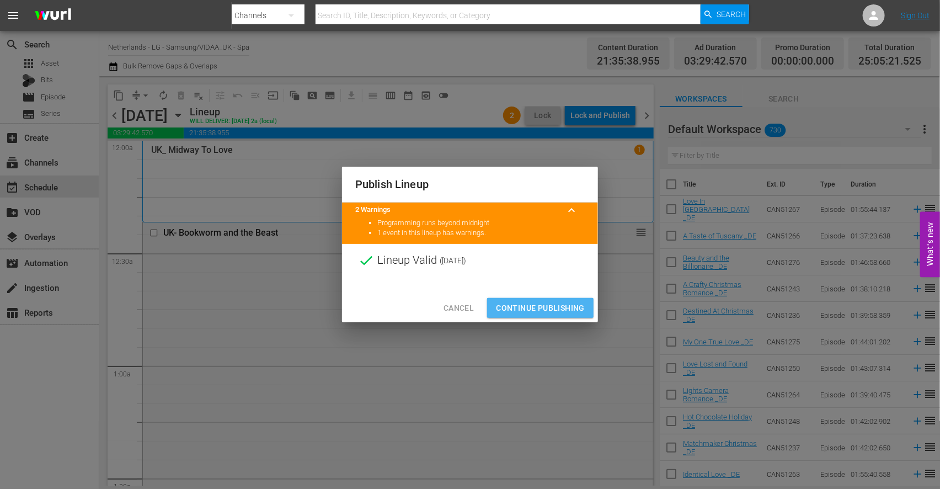
click at [555, 304] on span "Continue Publishing" at bounding box center [540, 308] width 89 height 14
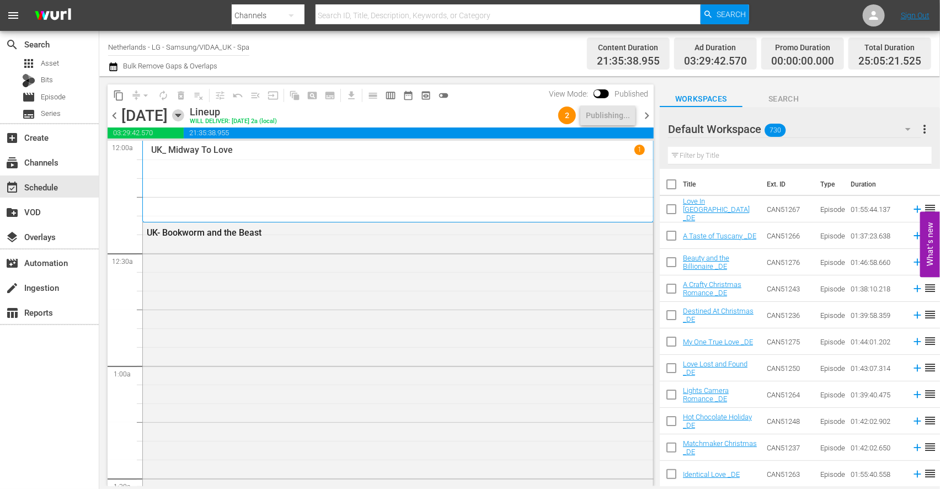
click at [184, 116] on icon "button" at bounding box center [178, 115] width 12 height 12
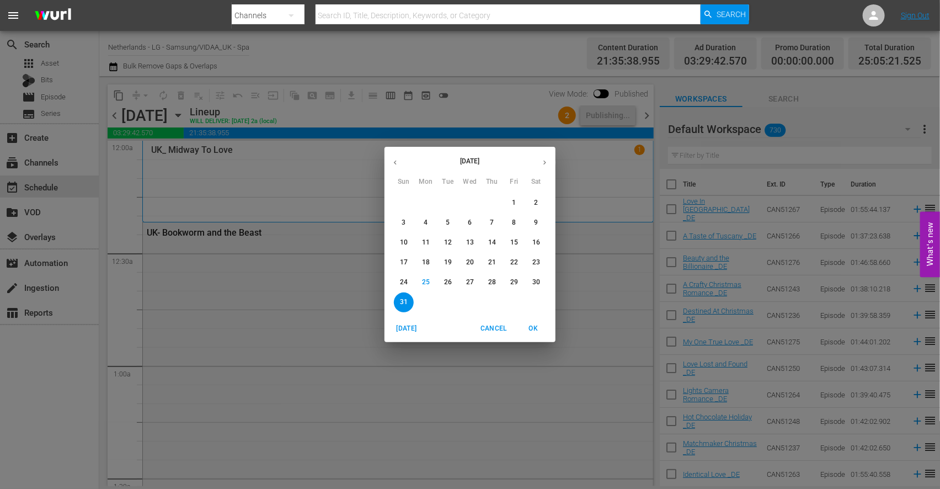
click at [428, 283] on p "25" at bounding box center [426, 281] width 8 height 9
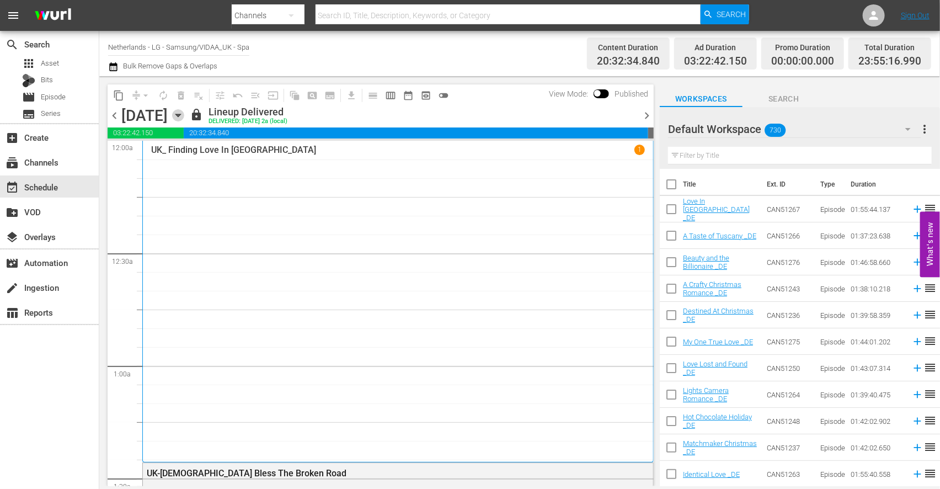
click at [180, 114] on icon "button" at bounding box center [177, 115] width 5 height 3
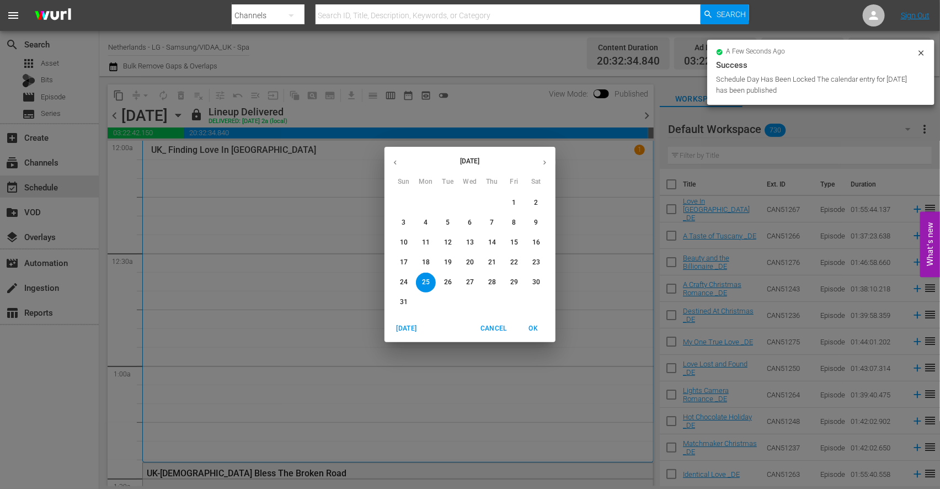
click at [447, 283] on p "26" at bounding box center [448, 281] width 8 height 9
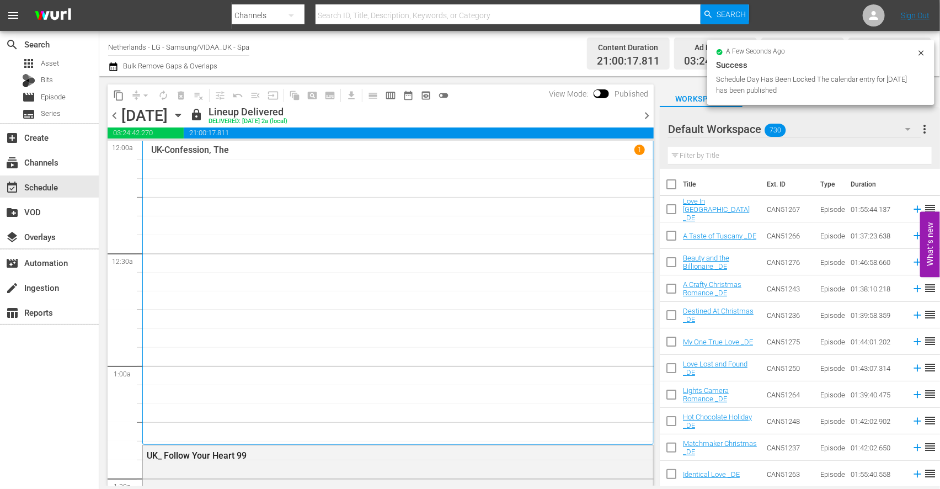
click at [187, 113] on div "[DATE] [DATE]" at bounding box center [154, 115] width 66 height 18
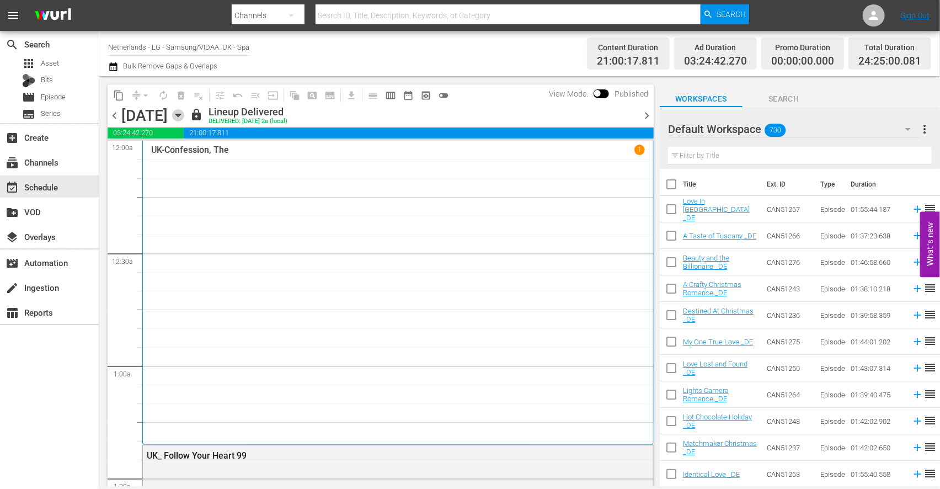
click at [180, 114] on icon "button" at bounding box center [177, 115] width 5 height 3
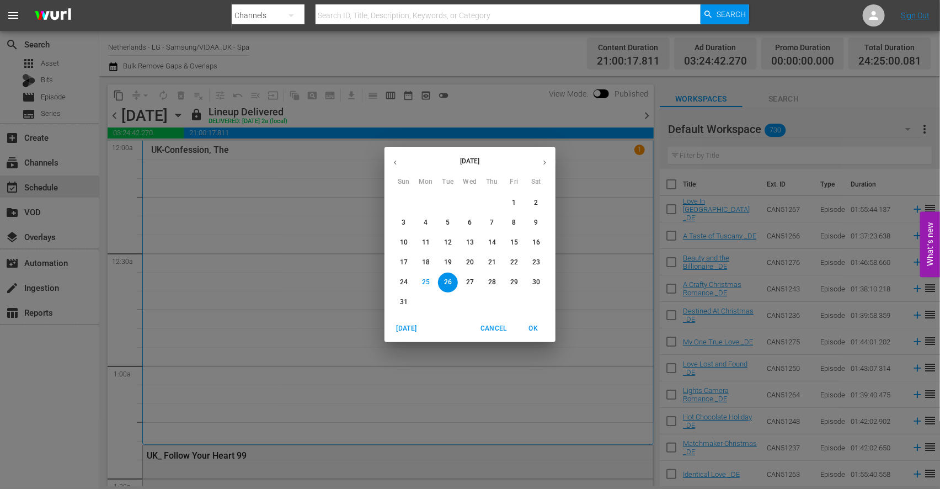
click at [471, 279] on p "27" at bounding box center [470, 281] width 8 height 9
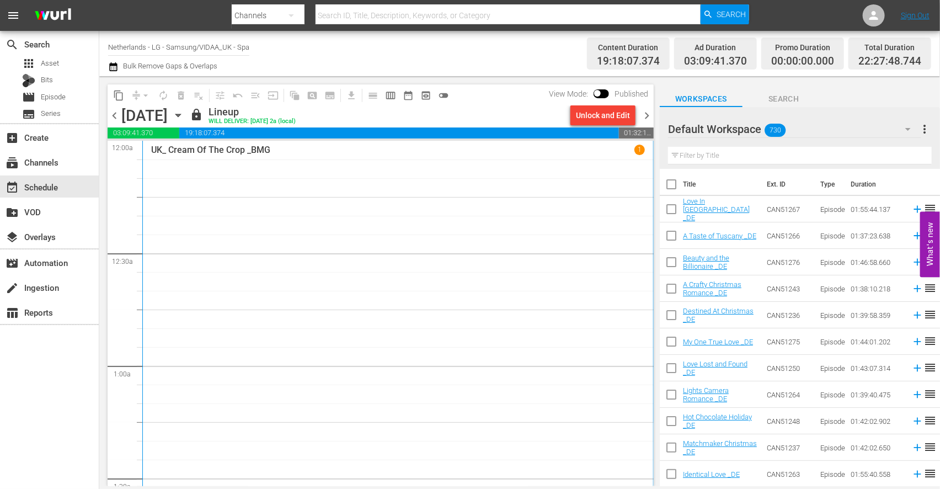
click at [184, 113] on icon "button" at bounding box center [178, 115] width 12 height 12
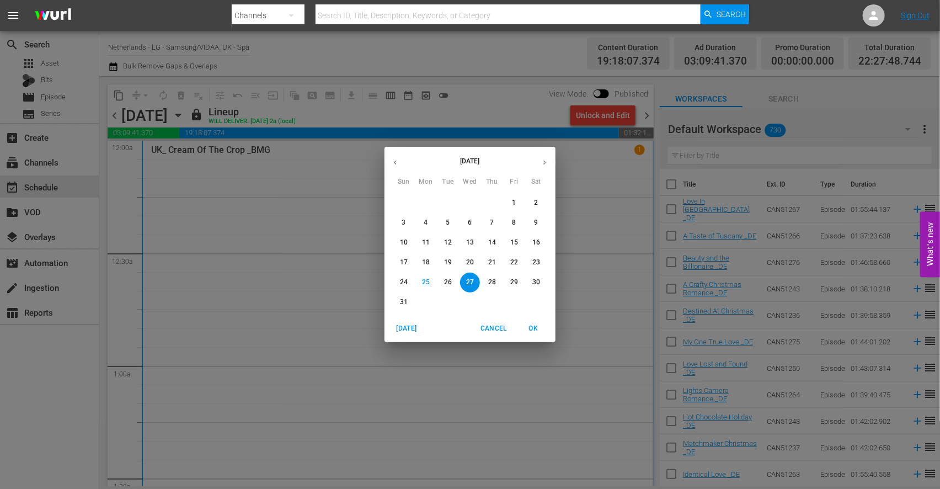
click at [496, 282] on span "28" at bounding box center [492, 281] width 20 height 9
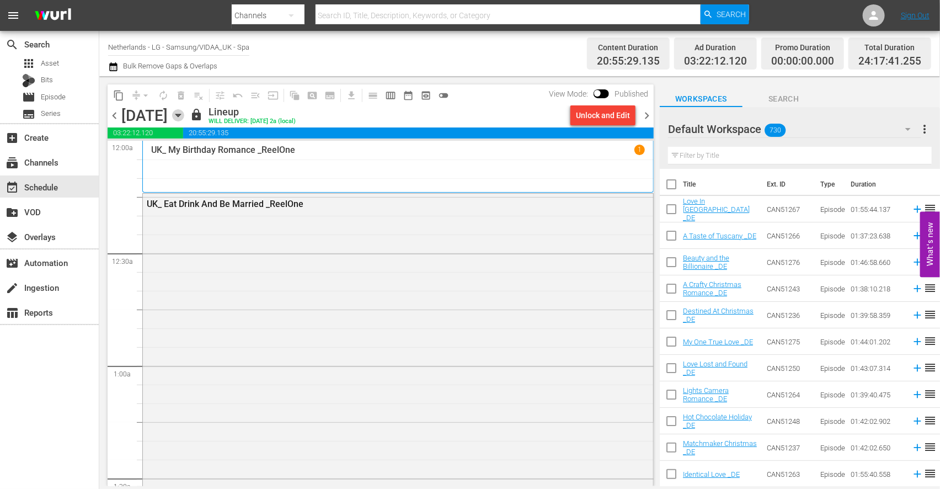
click at [184, 117] on icon "button" at bounding box center [178, 115] width 12 height 12
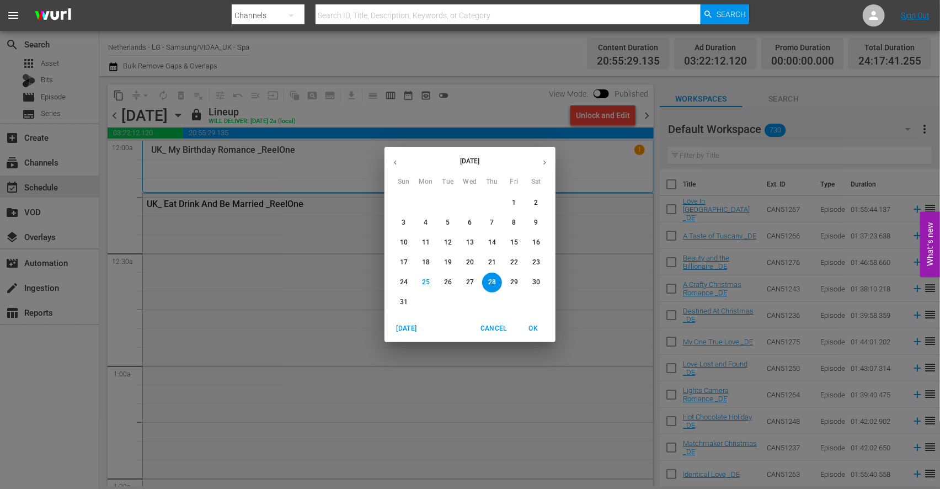
click at [514, 282] on p "29" at bounding box center [514, 281] width 8 height 9
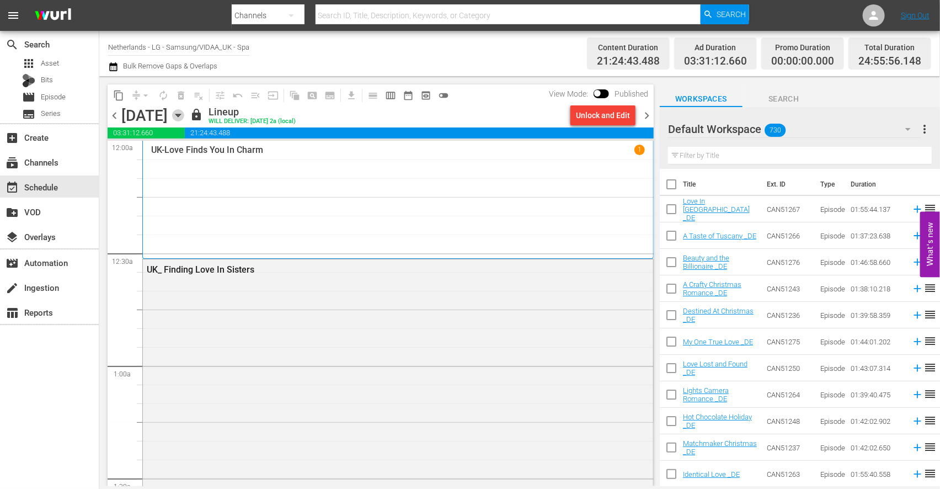
click at [180, 116] on icon "button" at bounding box center [177, 115] width 5 height 3
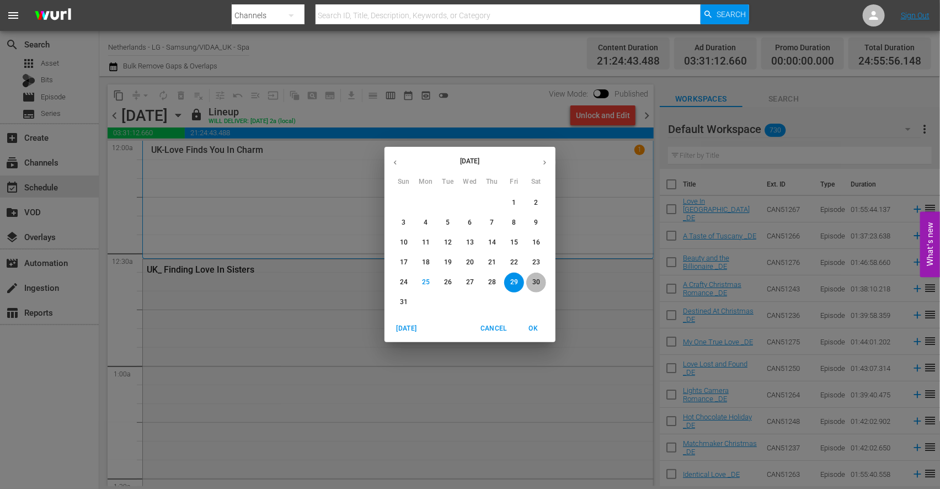
click at [538, 282] on p "30" at bounding box center [536, 281] width 8 height 9
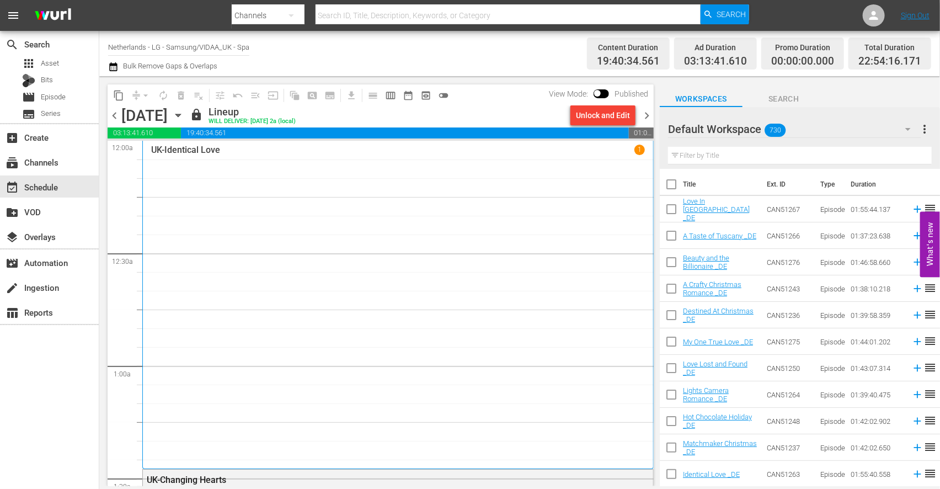
click at [184, 114] on icon "button" at bounding box center [178, 115] width 12 height 12
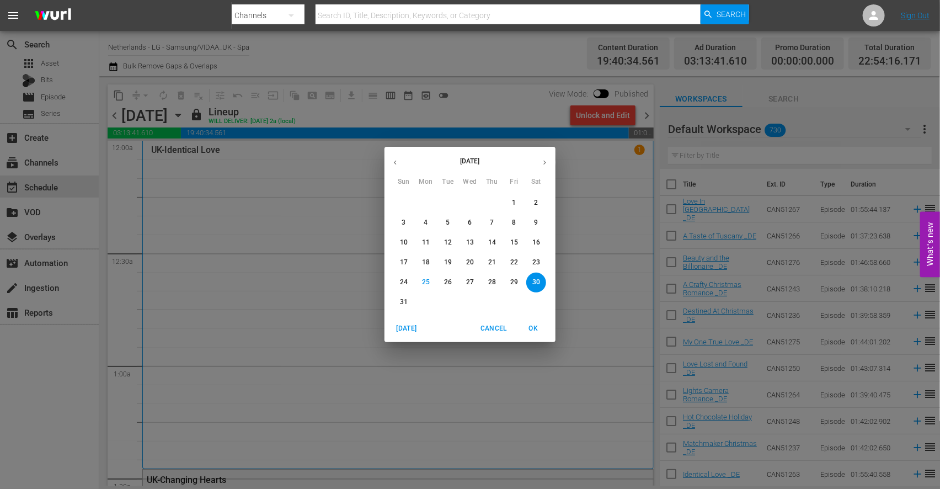
click at [404, 304] on p "31" at bounding box center [404, 301] width 8 height 9
